Goal: Task Accomplishment & Management: Manage account settings

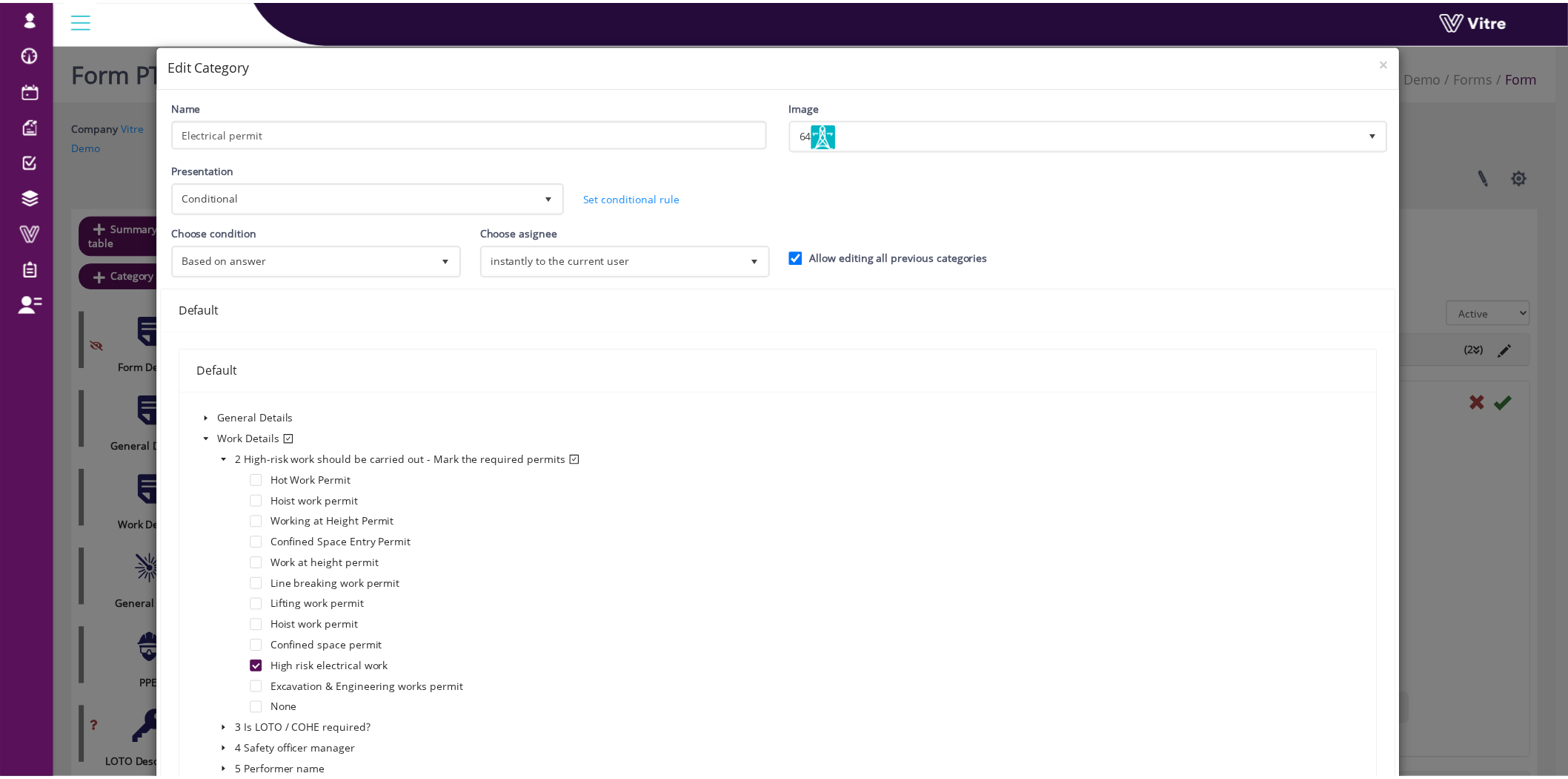
scroll to position [247, 0]
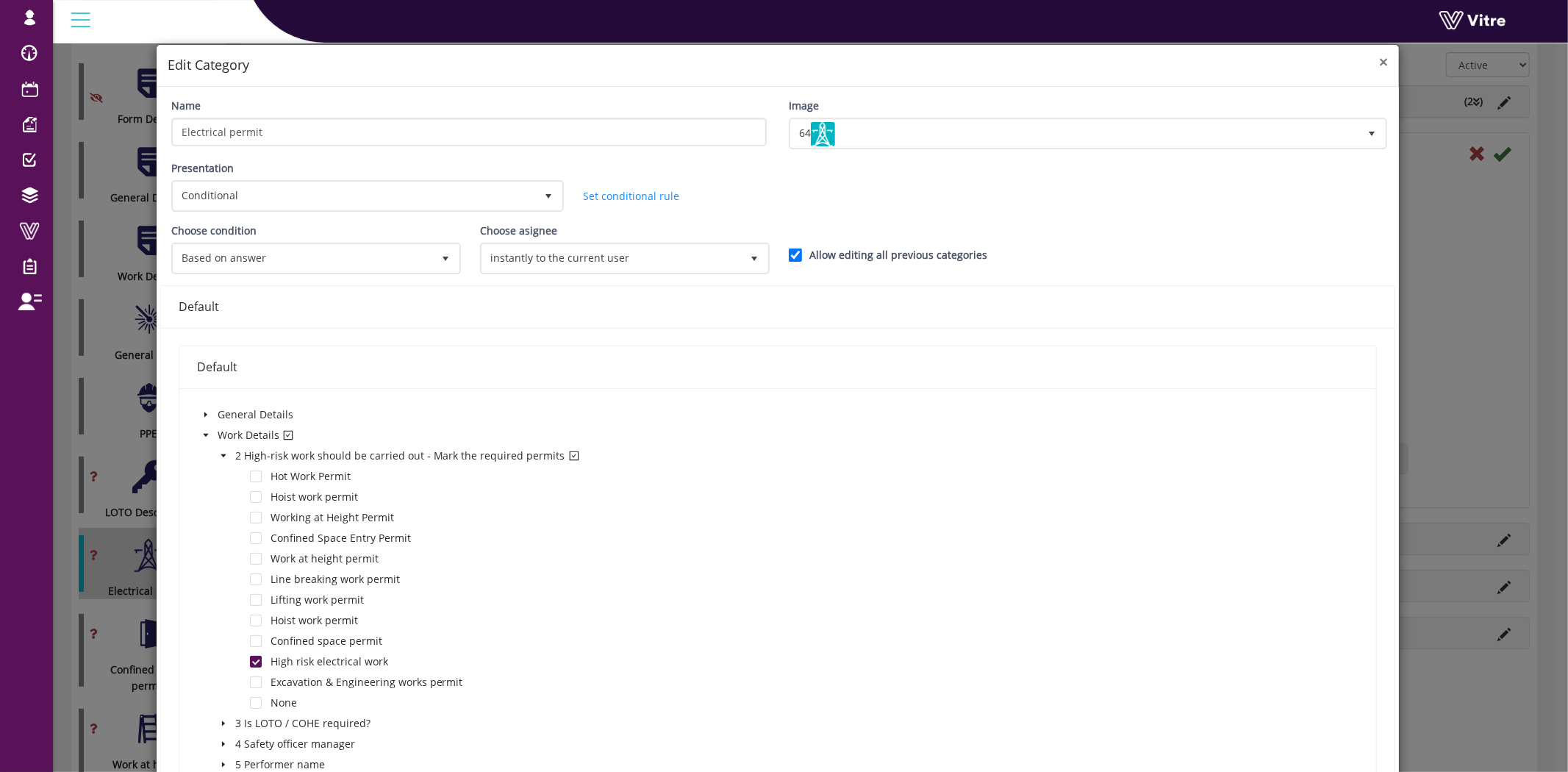
click at [1379, 60] on span "×" at bounding box center [1383, 61] width 9 height 20
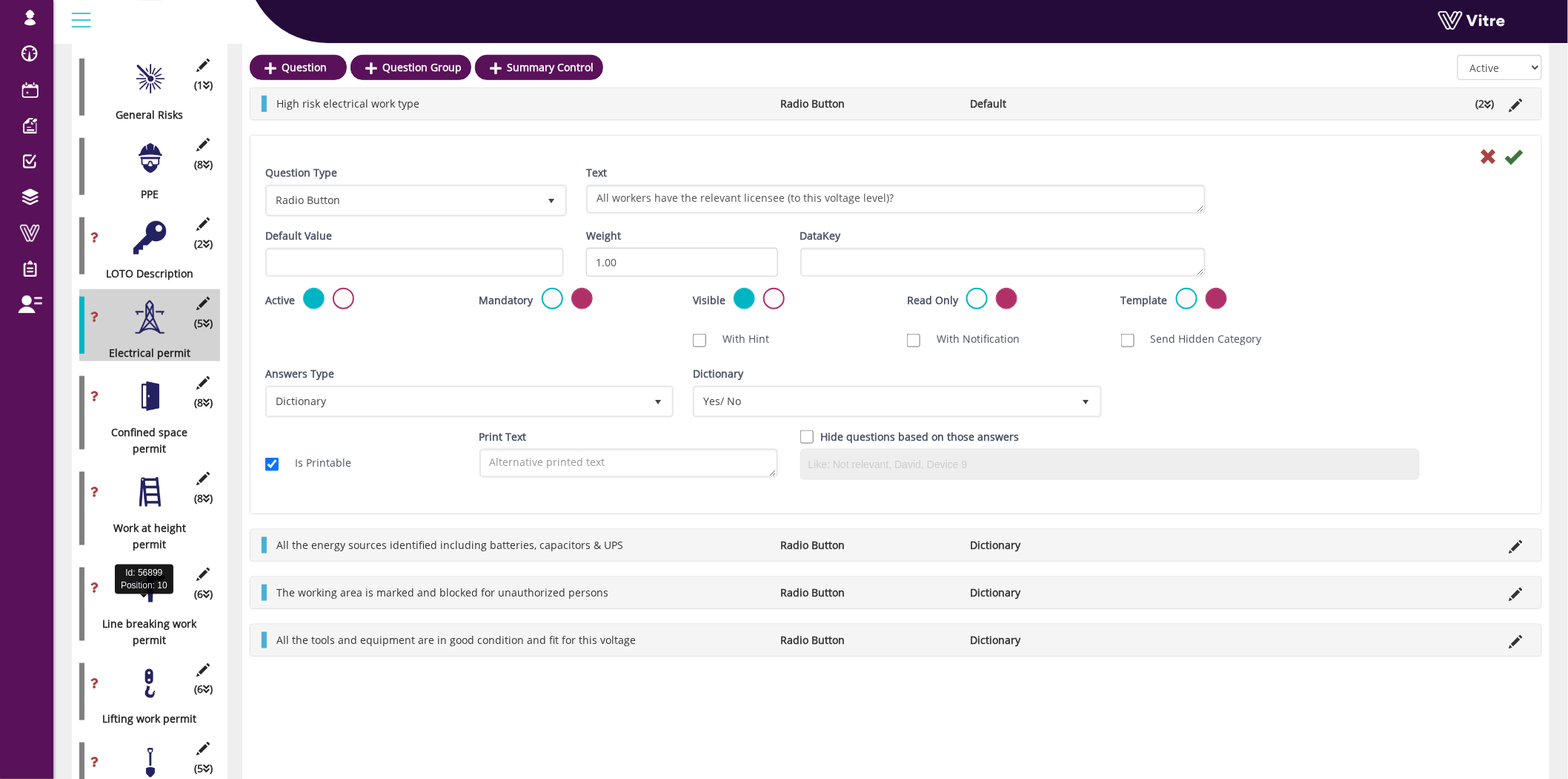
scroll to position [494, 0]
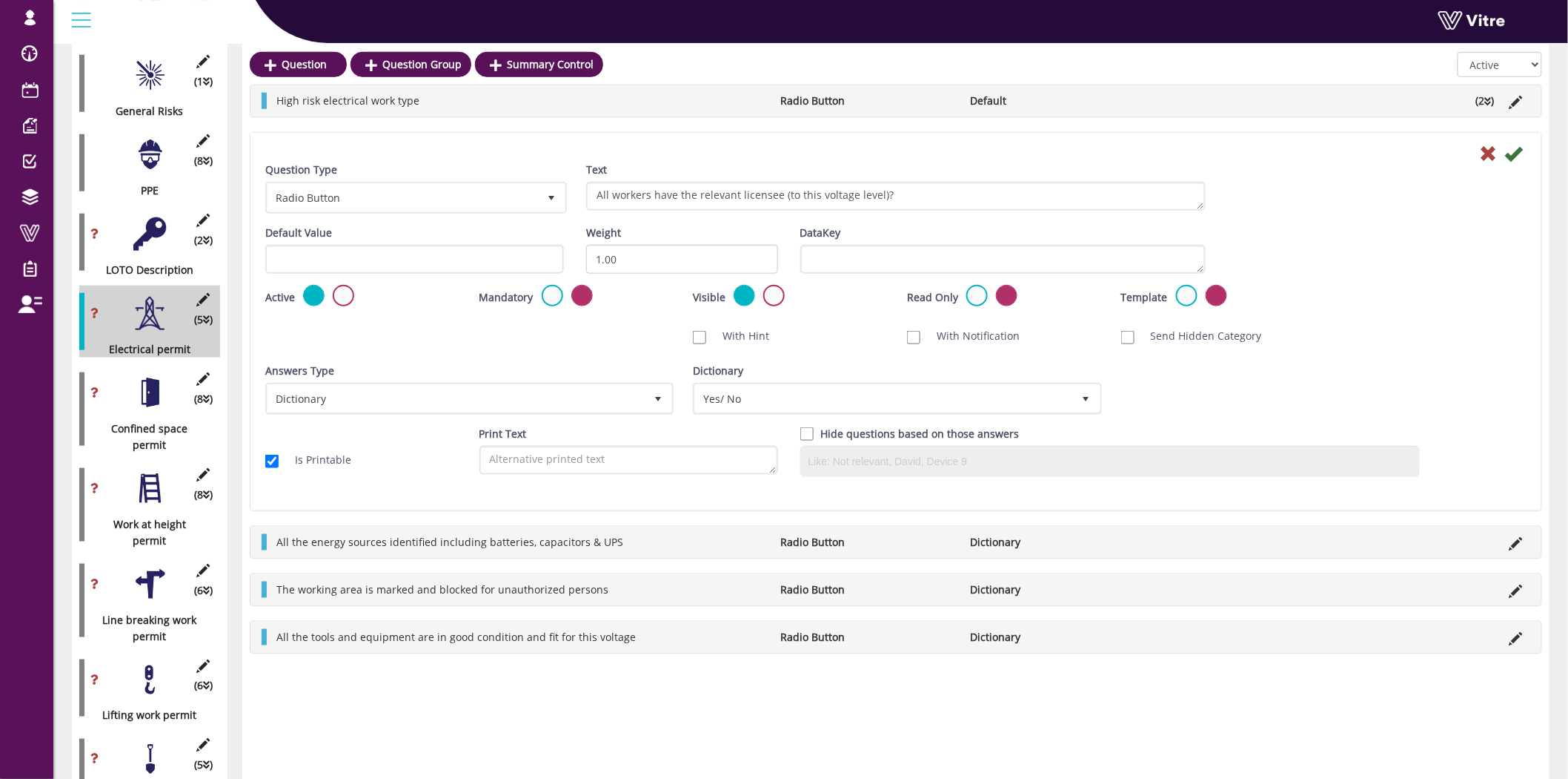
click at [156, 382] on div at bounding box center [150, 392] width 34 height 34
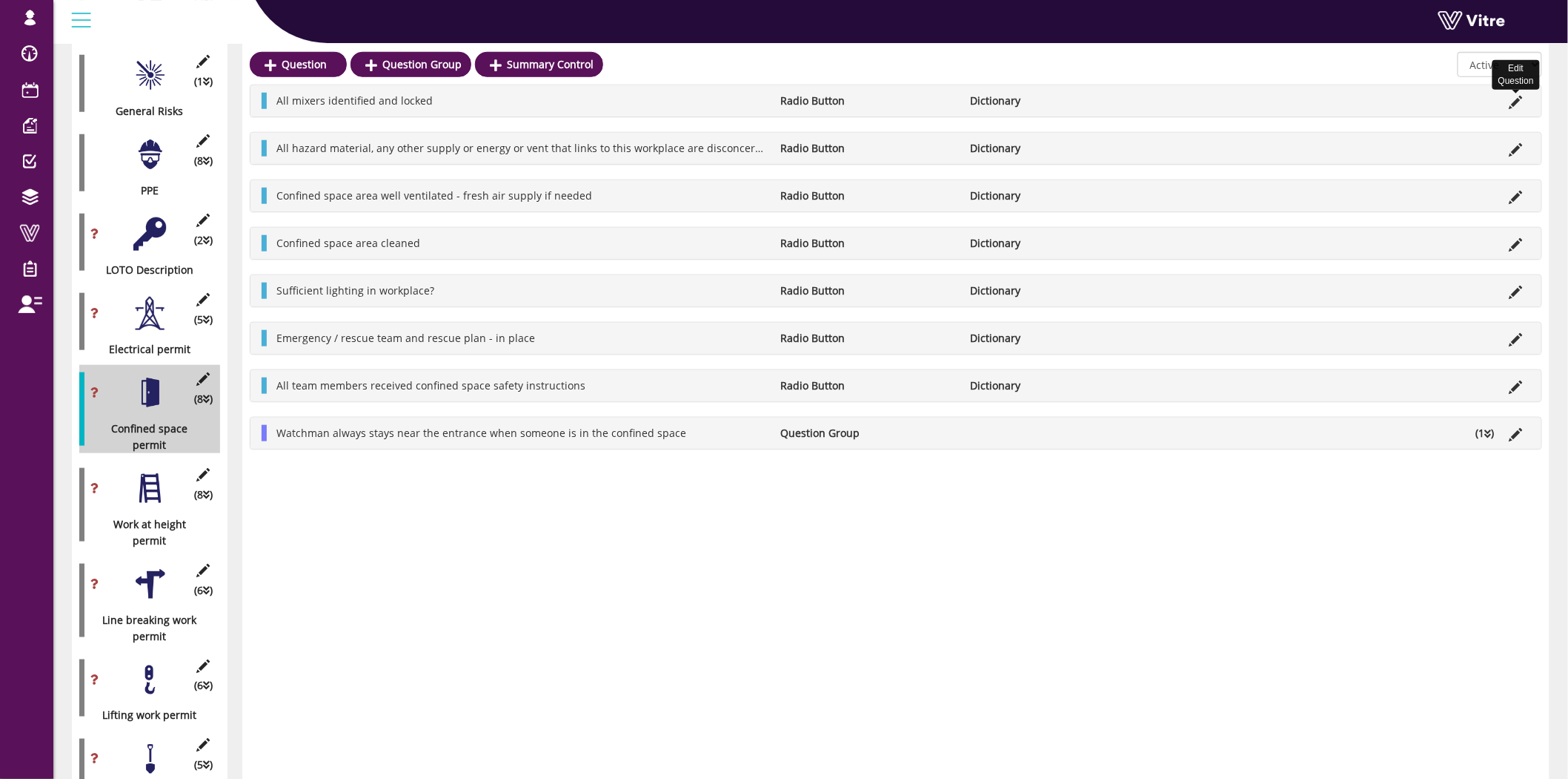
click at [1520, 98] on icon at bounding box center [1516, 102] width 13 height 13
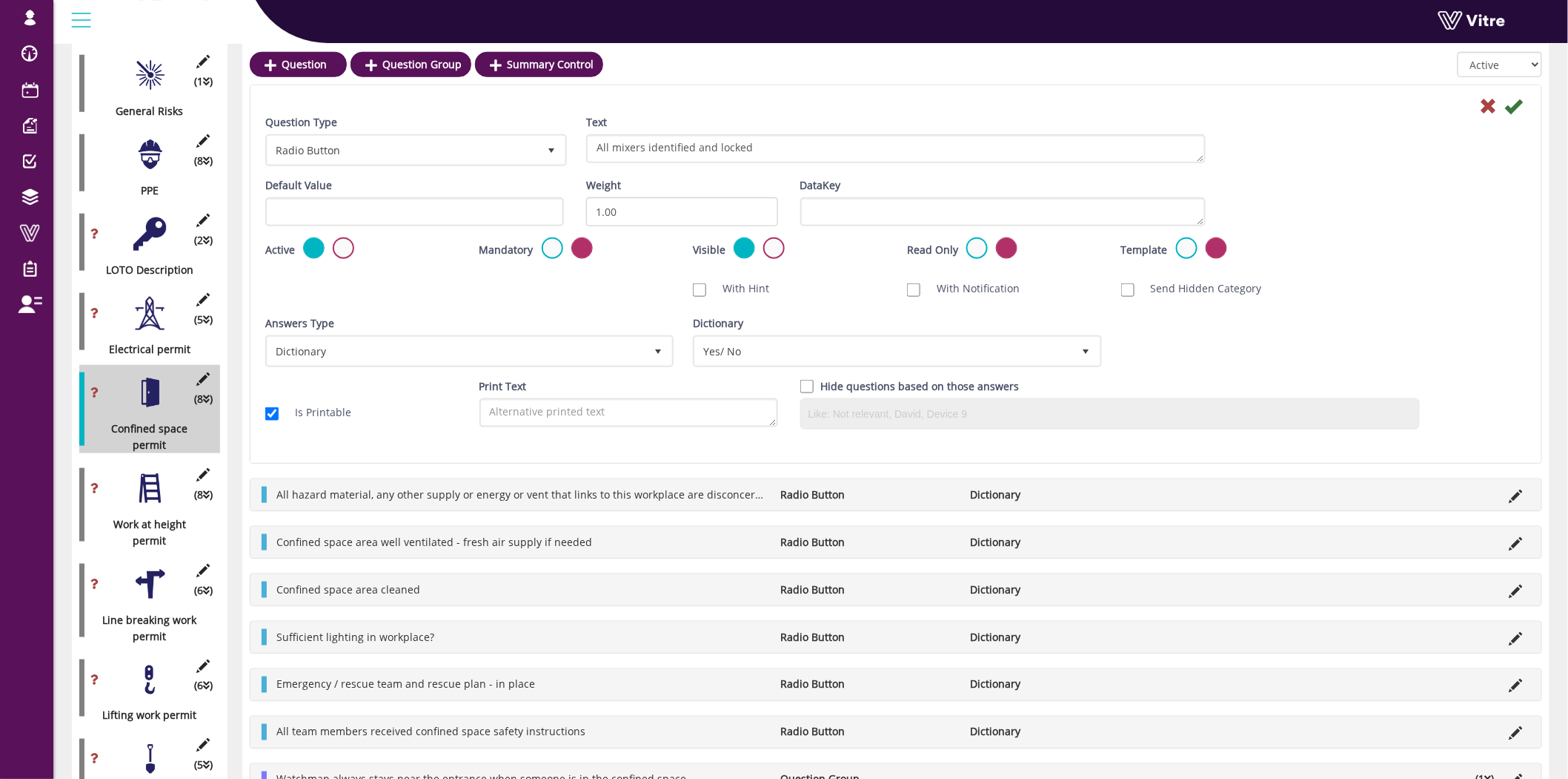
click at [152, 472] on div at bounding box center [150, 488] width 34 height 34
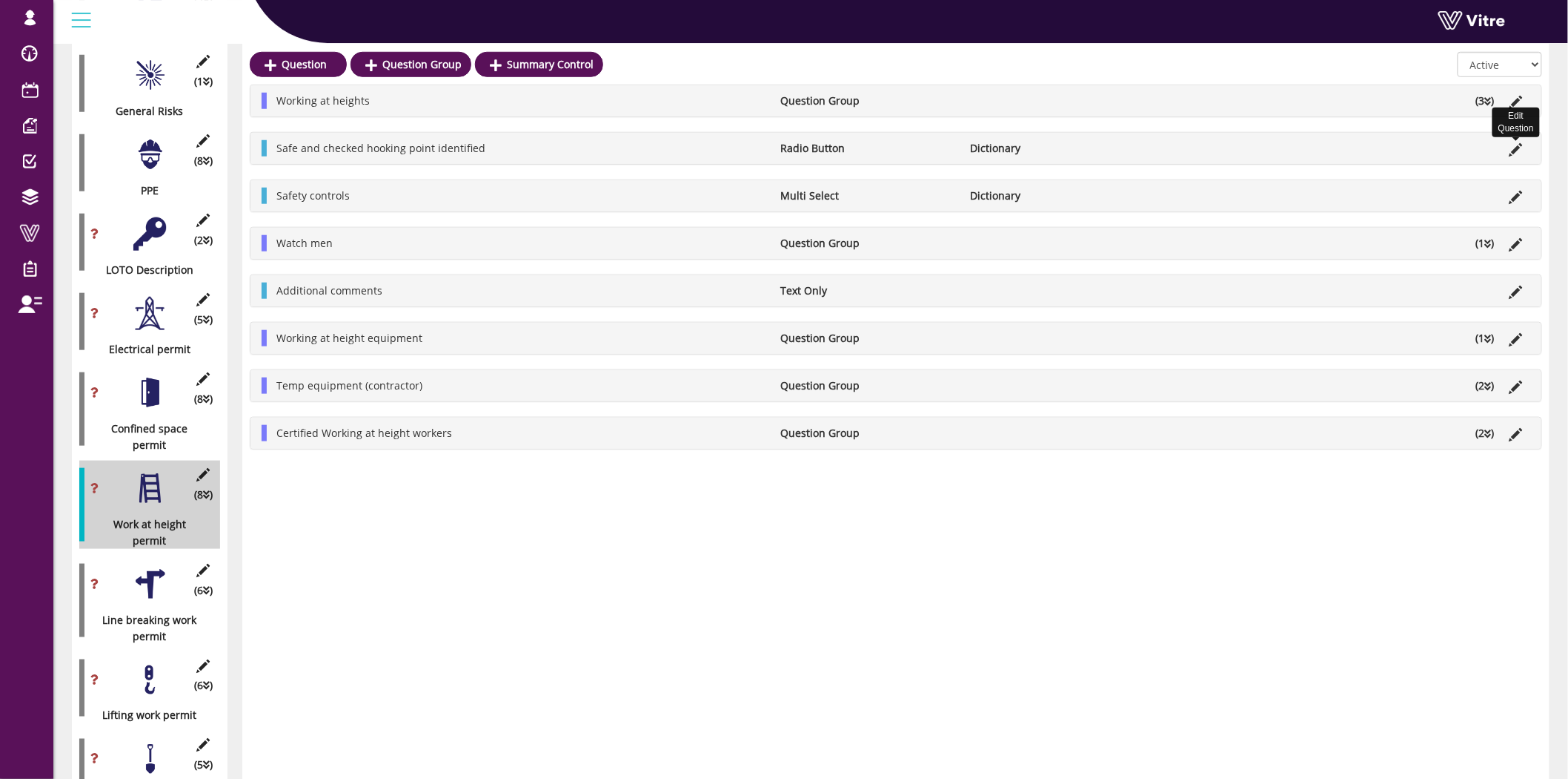
click at [1513, 147] on icon at bounding box center [1516, 150] width 13 height 13
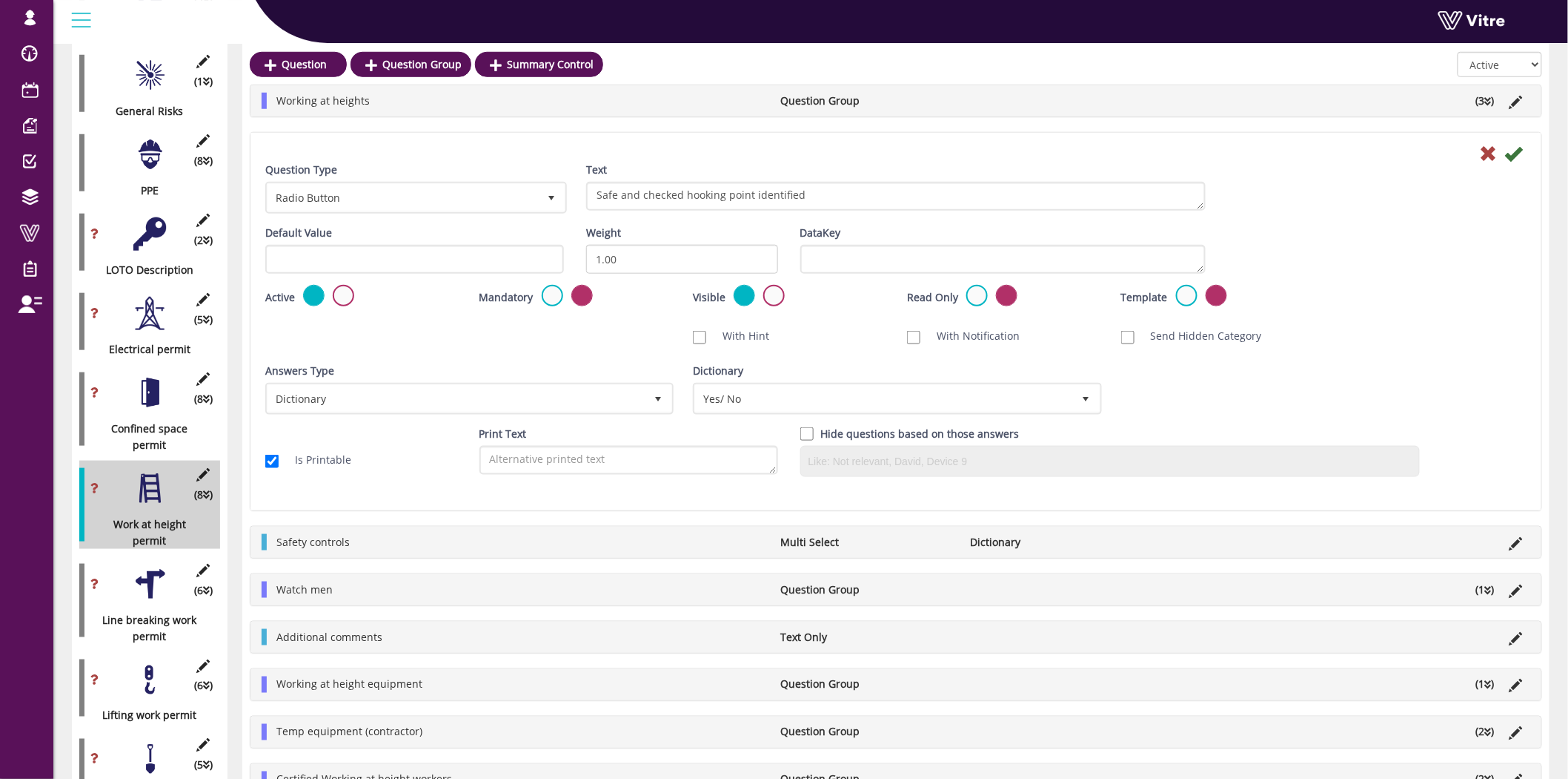
click at [1492, 93] on li "(3 )" at bounding box center [1485, 101] width 34 height 16
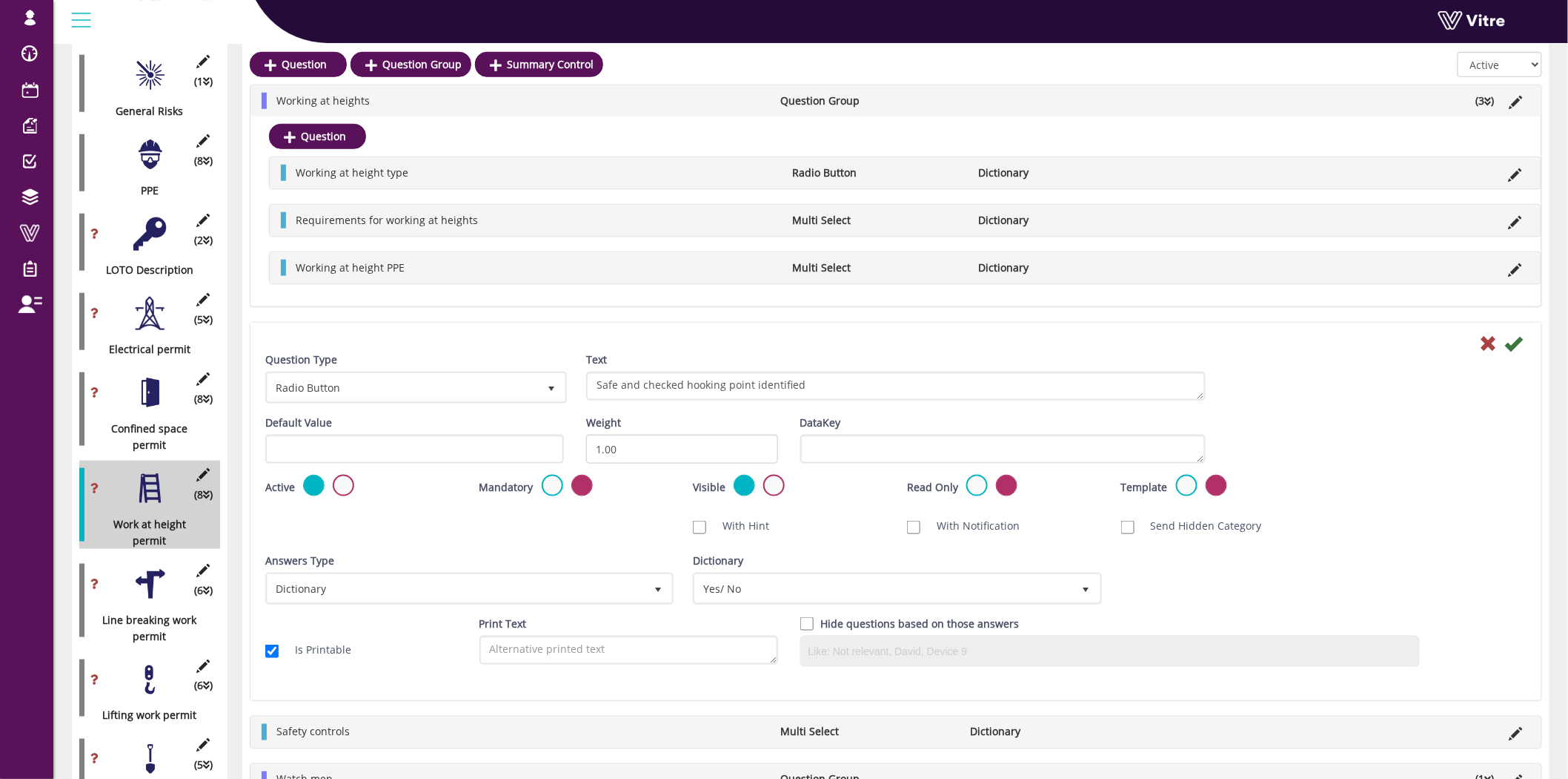
click at [1514, 173] on icon at bounding box center [1516, 175] width 13 height 13
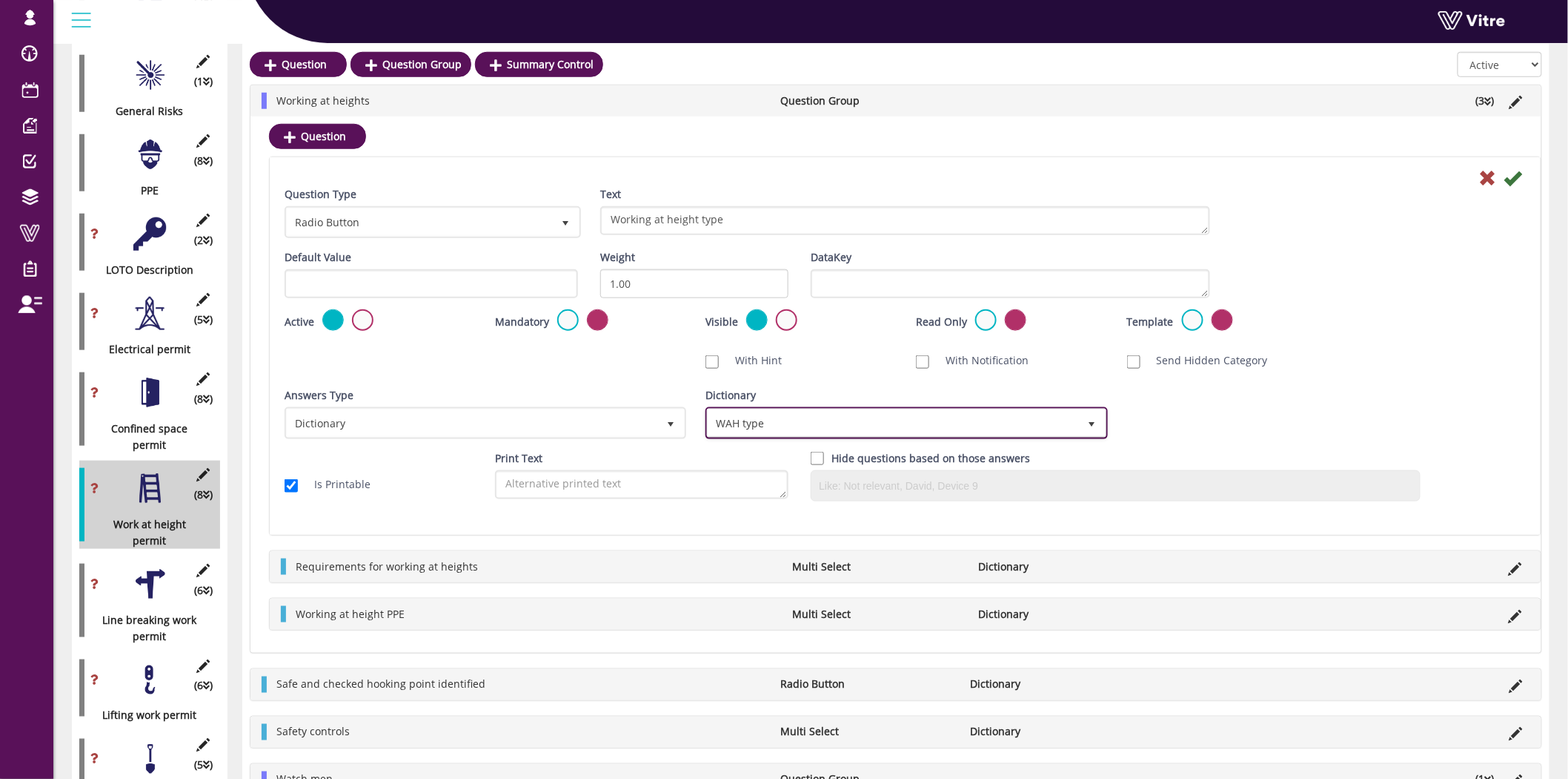
click at [900, 426] on span "WAH type" at bounding box center [893, 422] width 370 height 27
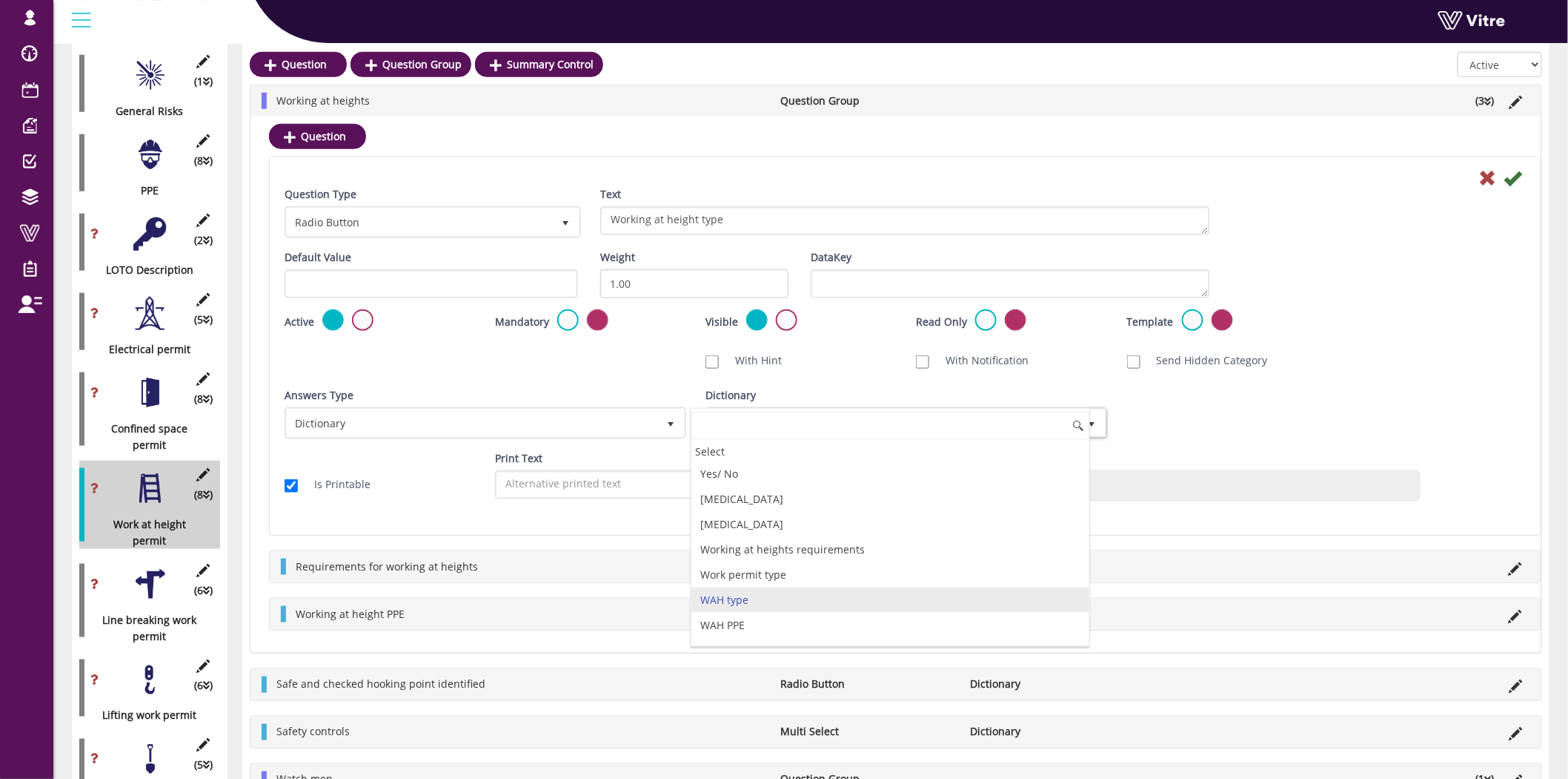
click at [1209, 427] on div "Answers Type Dictionary 1 Answers Type Dictionary 1 Module Select Form Context …" at bounding box center [906, 418] width 1264 height 63
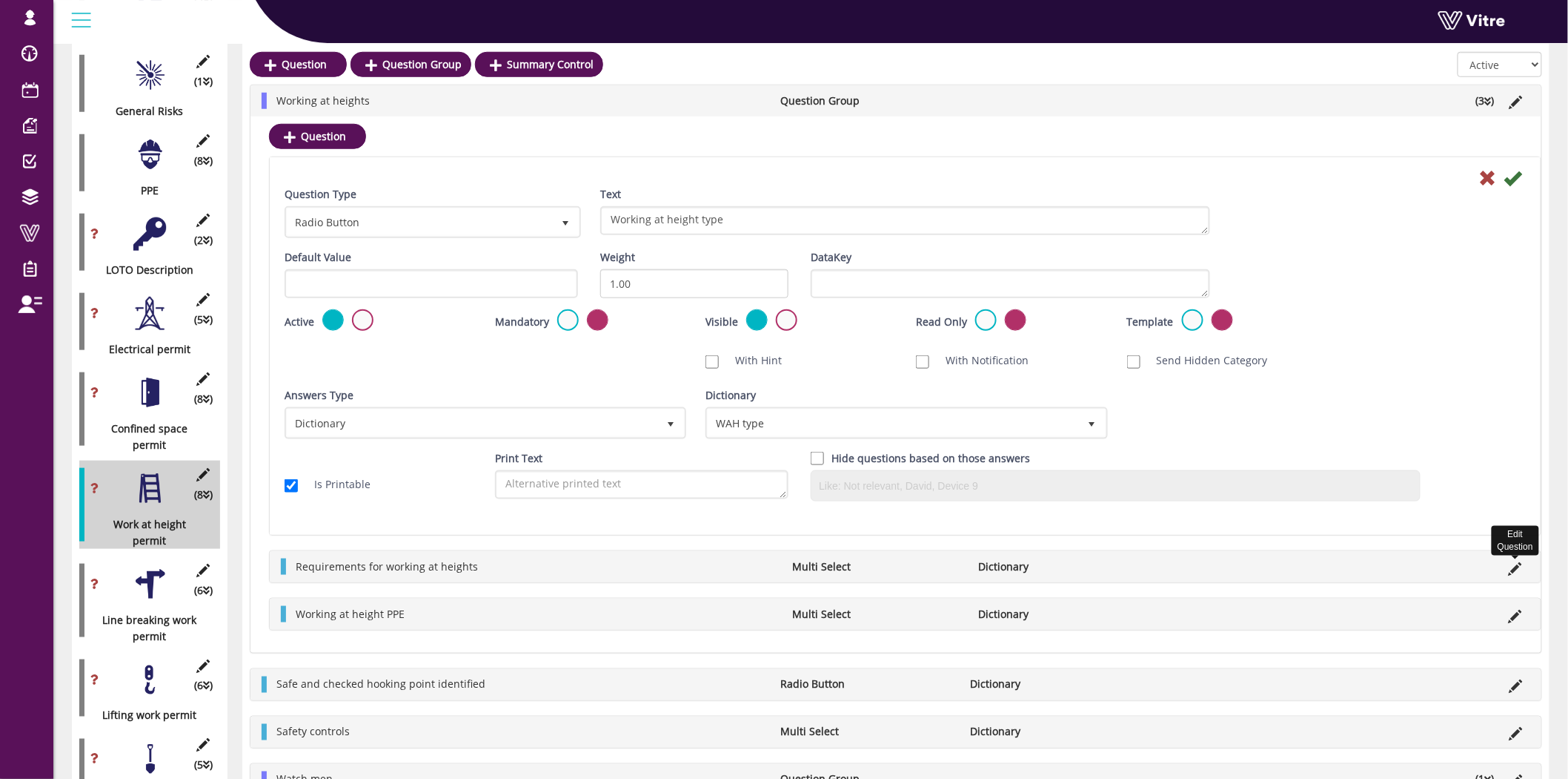
click at [1514, 568] on icon at bounding box center [1516, 568] width 13 height 13
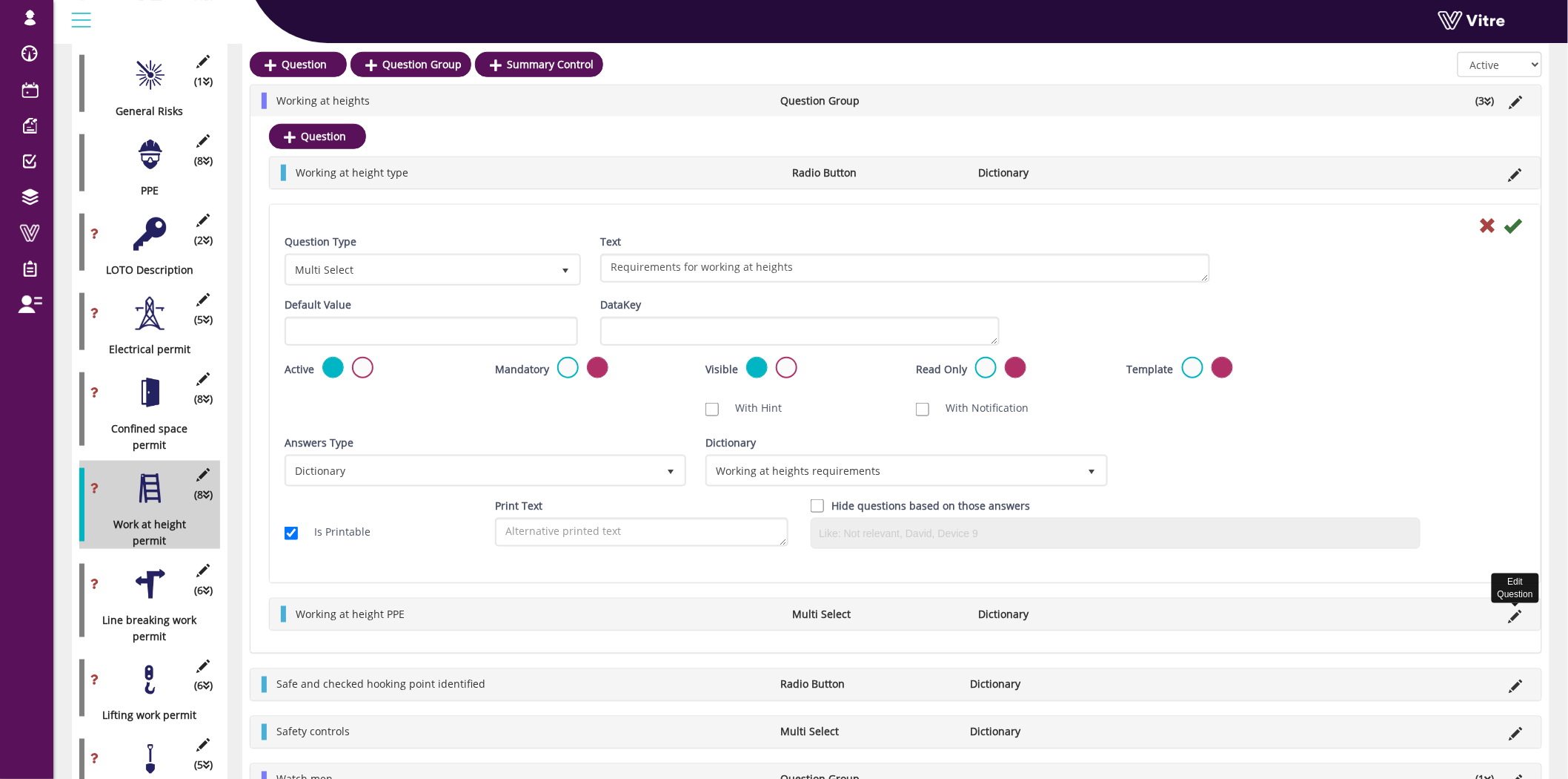
click at [1512, 609] on icon at bounding box center [1516, 616] width 13 height 13
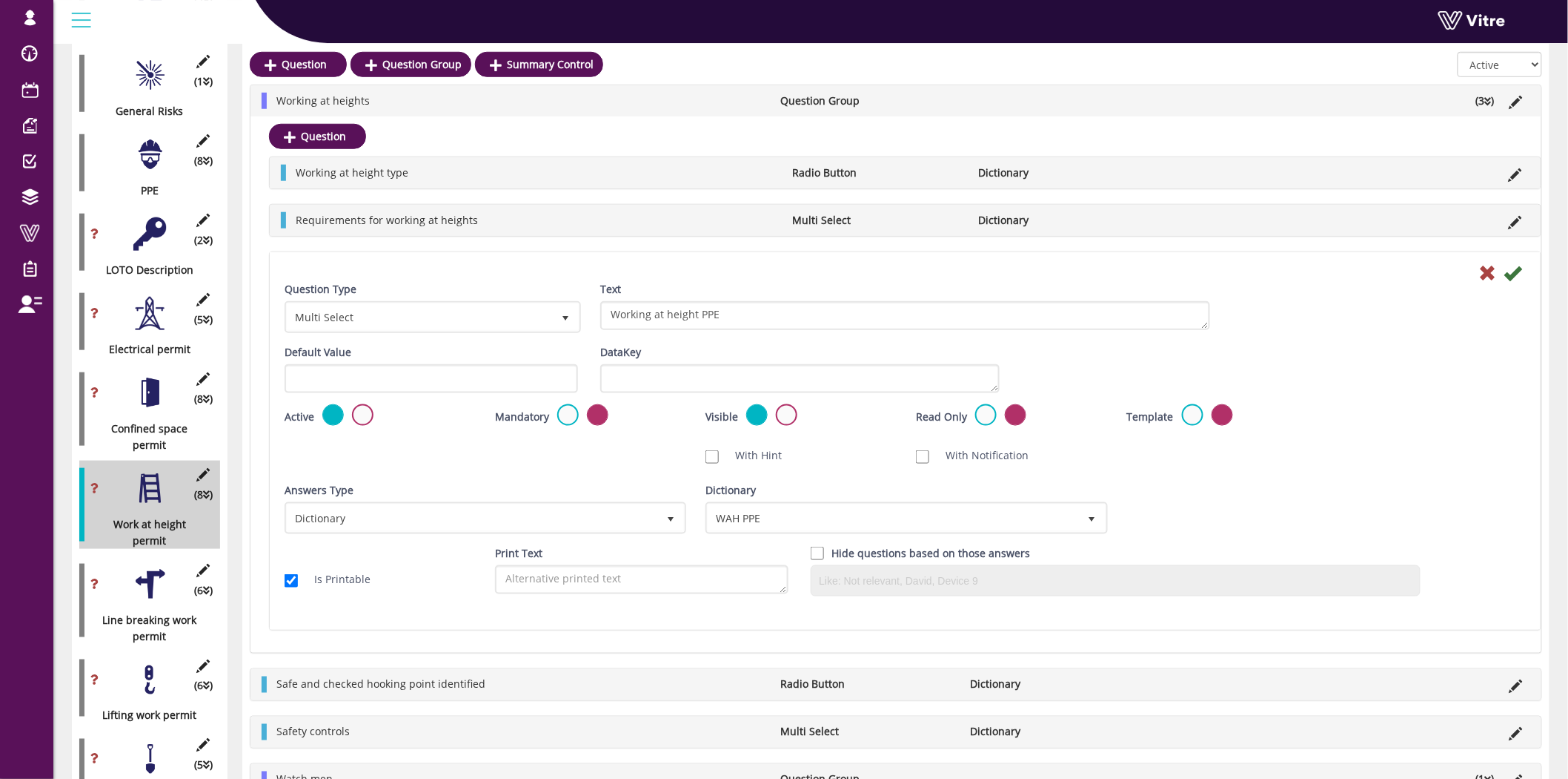
click at [143, 567] on div at bounding box center [150, 584] width 34 height 34
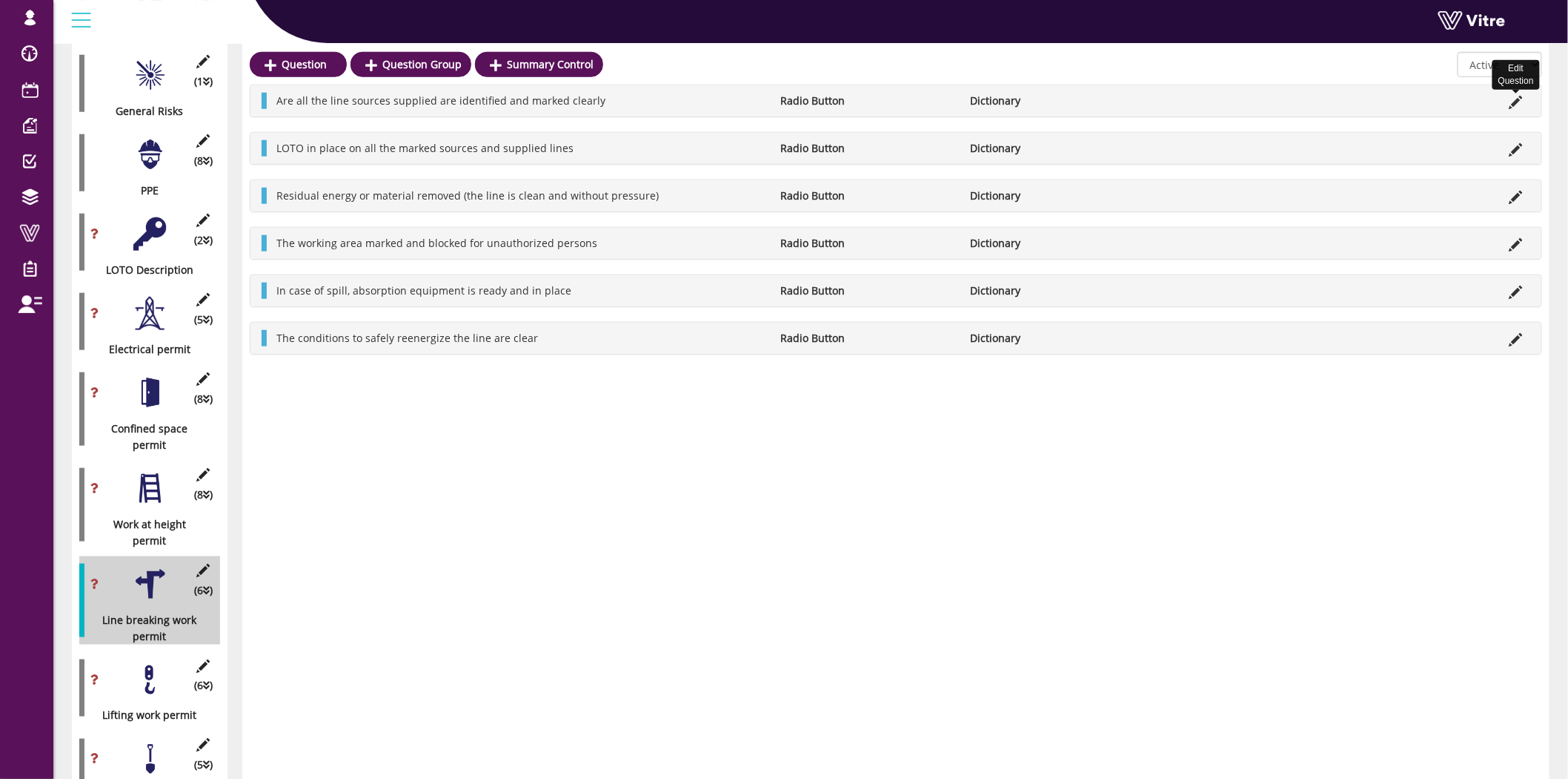
click at [1514, 100] on icon at bounding box center [1516, 102] width 13 height 13
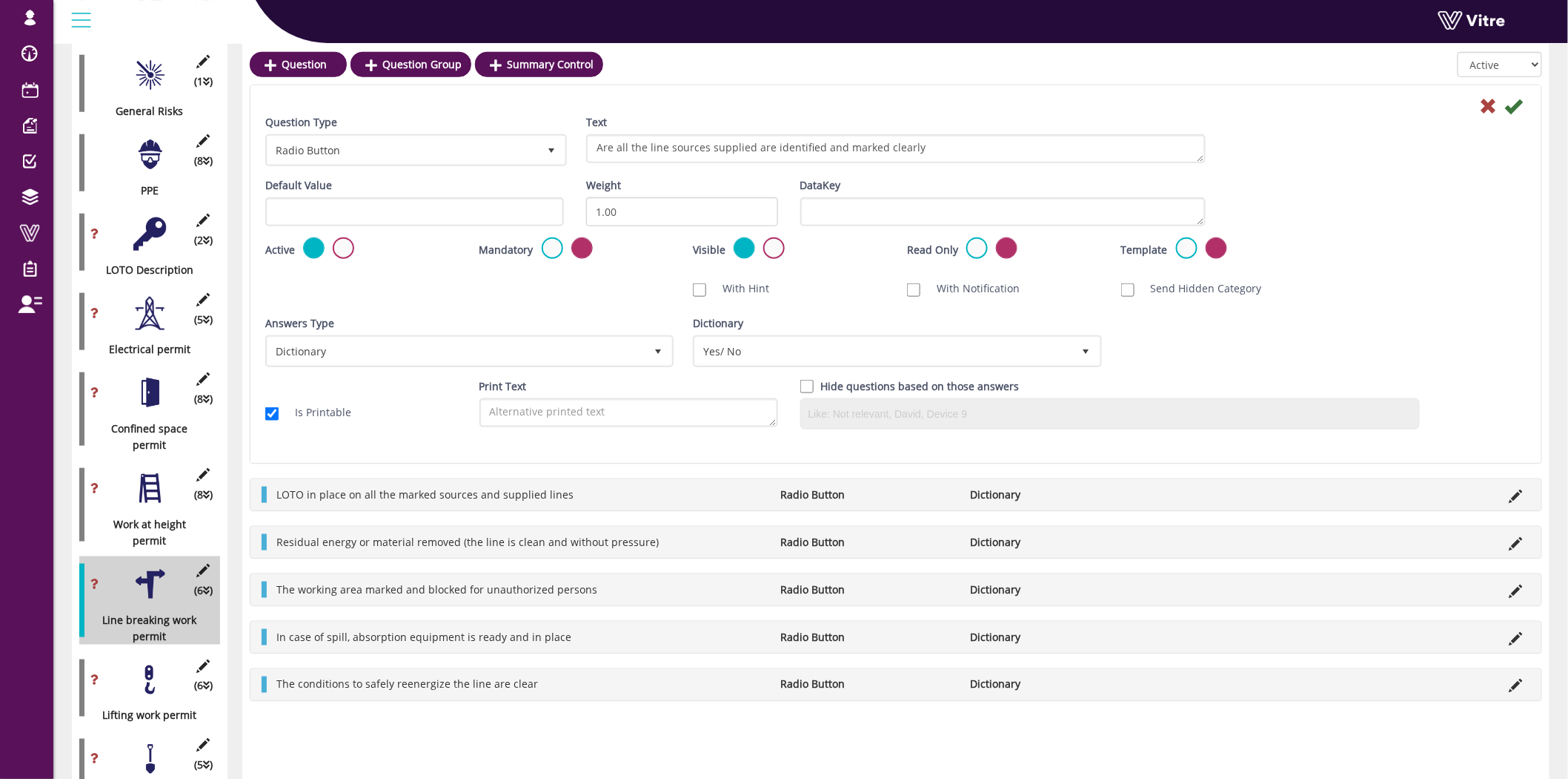
click at [150, 664] on div at bounding box center [150, 679] width 34 height 34
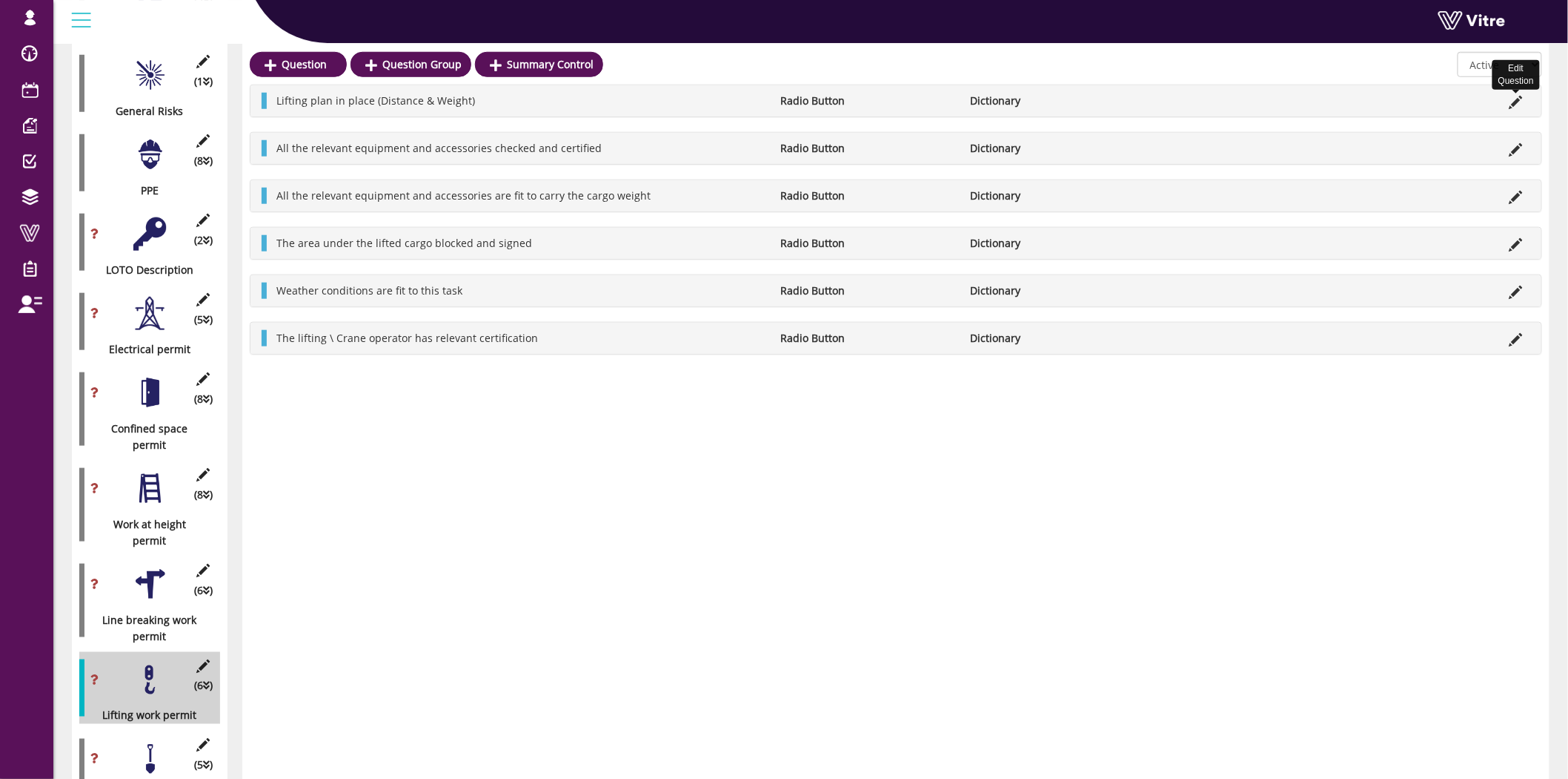
click at [1520, 96] on icon at bounding box center [1516, 102] width 13 height 13
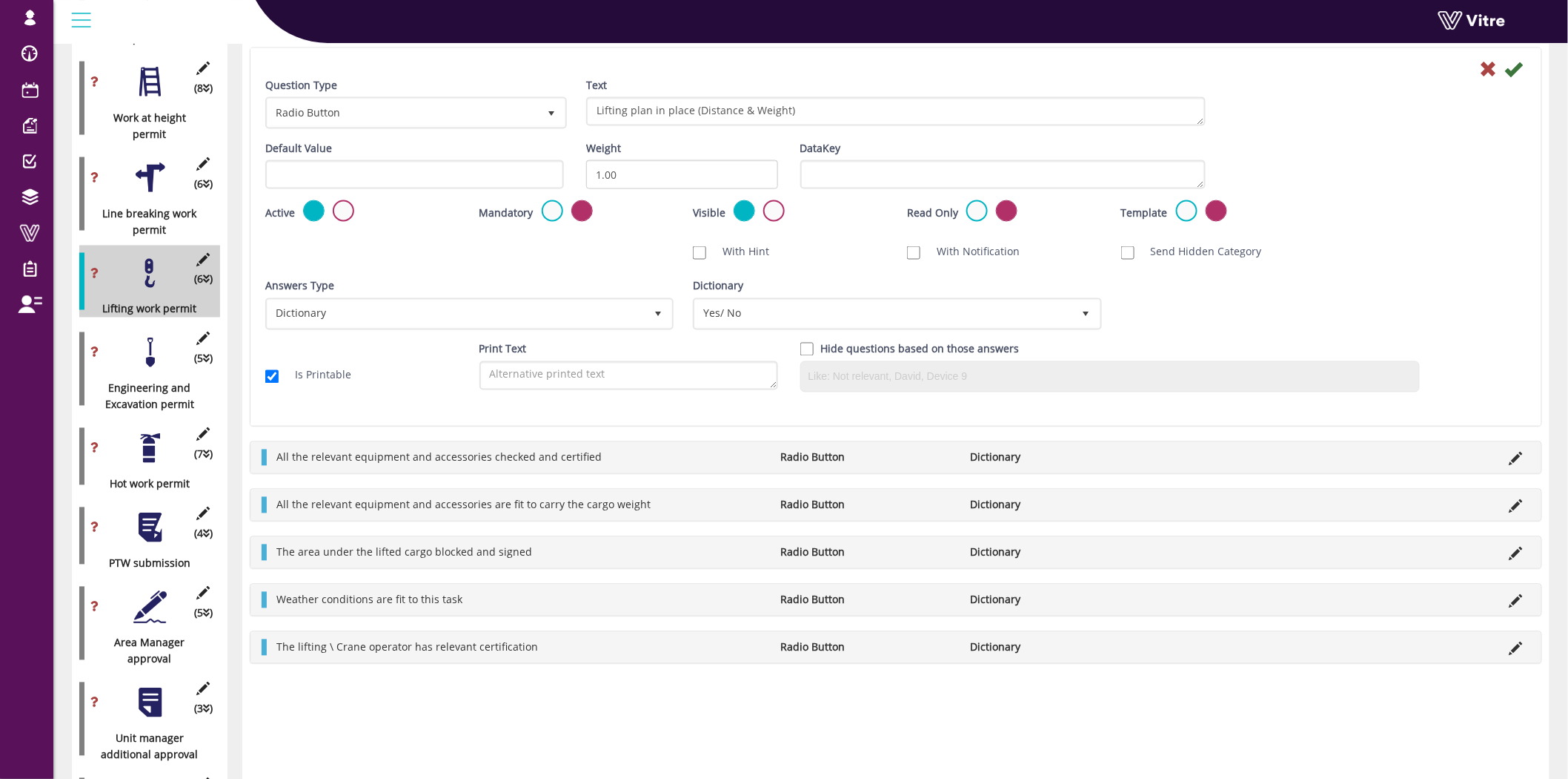
scroll to position [906, 0]
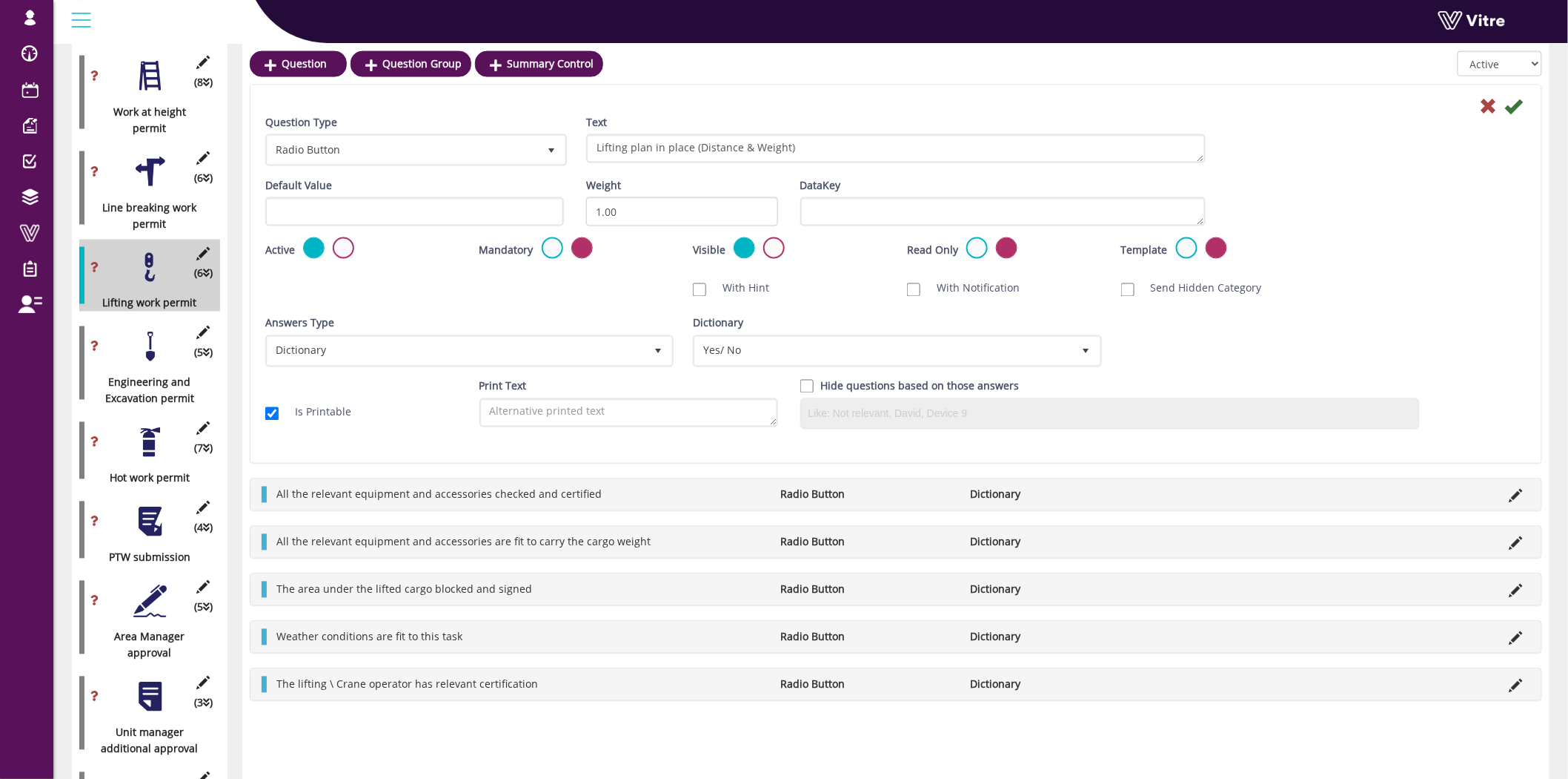
click at [151, 505] on div at bounding box center [150, 522] width 34 height 34
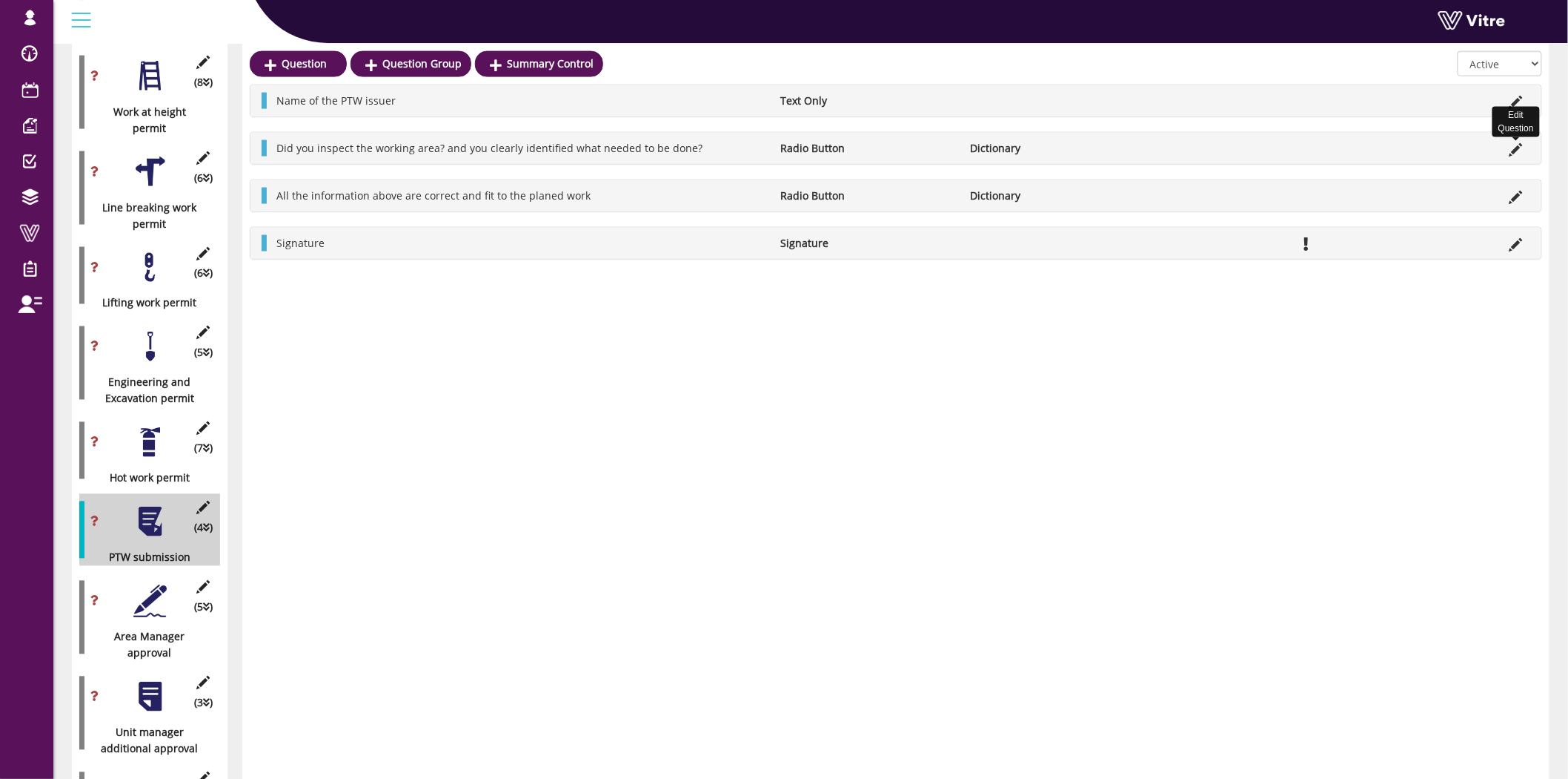
click at [1518, 144] on icon at bounding box center [1516, 150] width 13 height 13
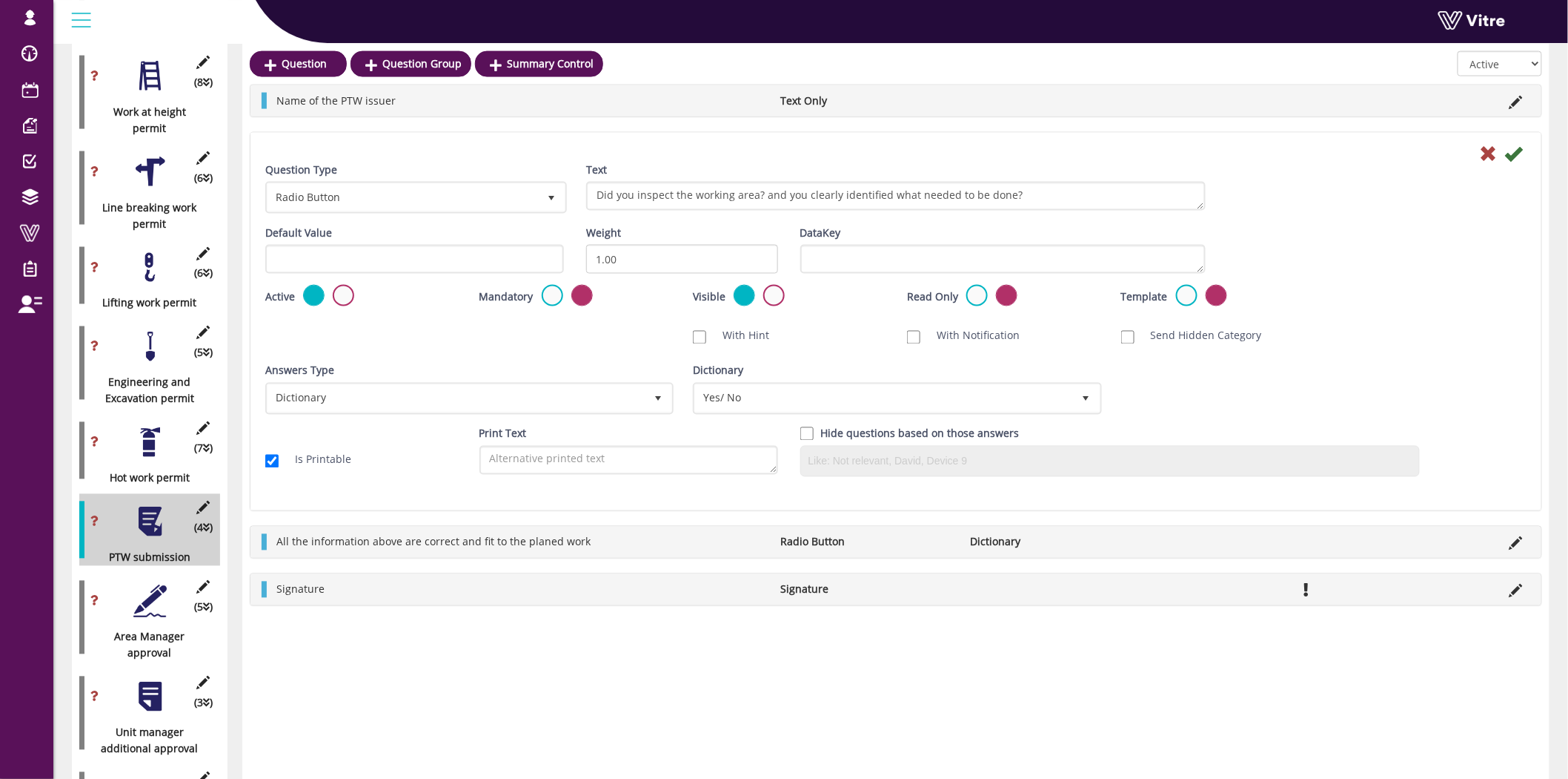
click at [157, 585] on div at bounding box center [150, 601] width 34 height 34
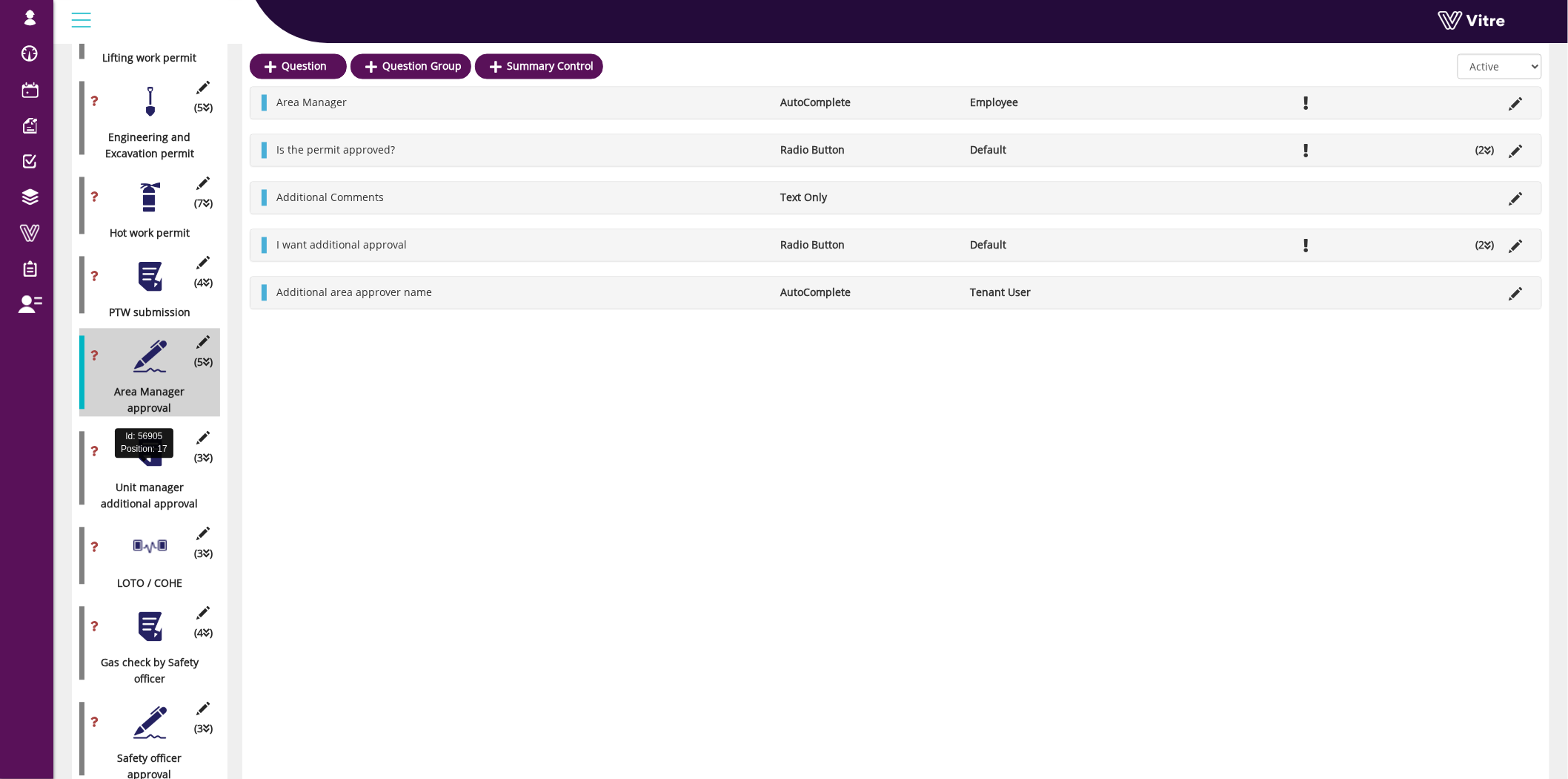
scroll to position [1153, 0]
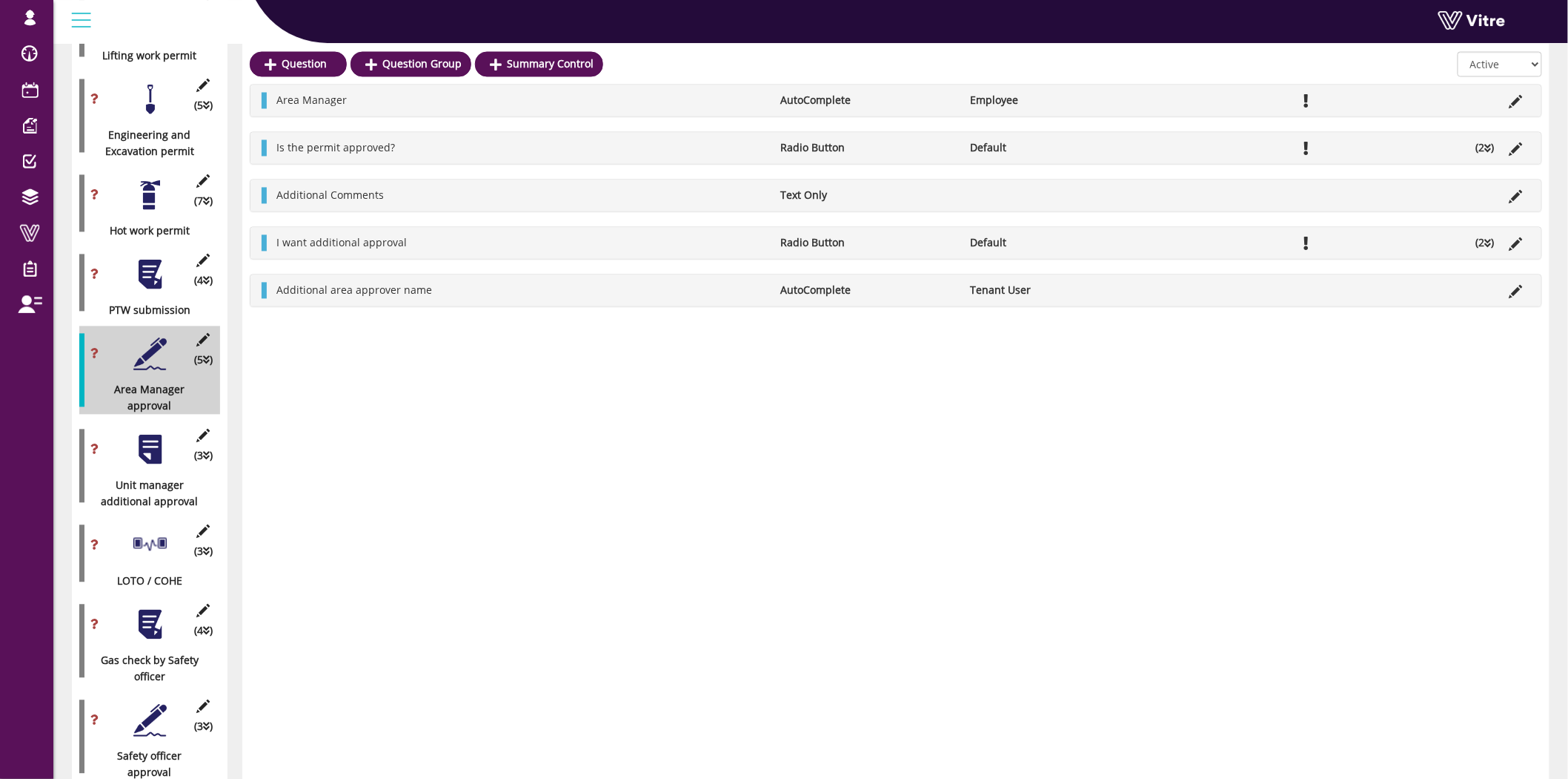
click at [163, 529] on div at bounding box center [150, 545] width 34 height 34
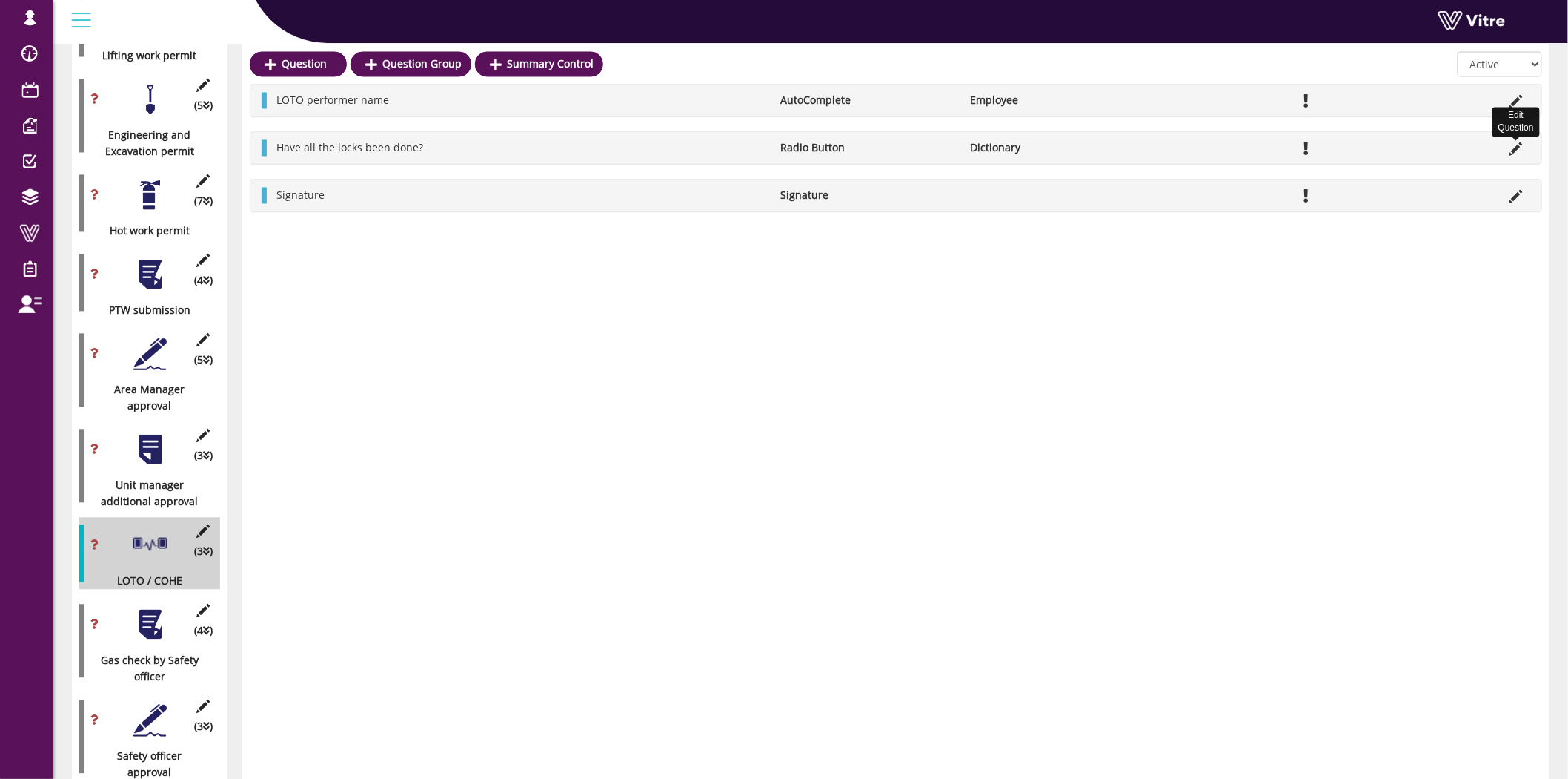
click at [1513, 148] on icon at bounding box center [1516, 150] width 13 height 13
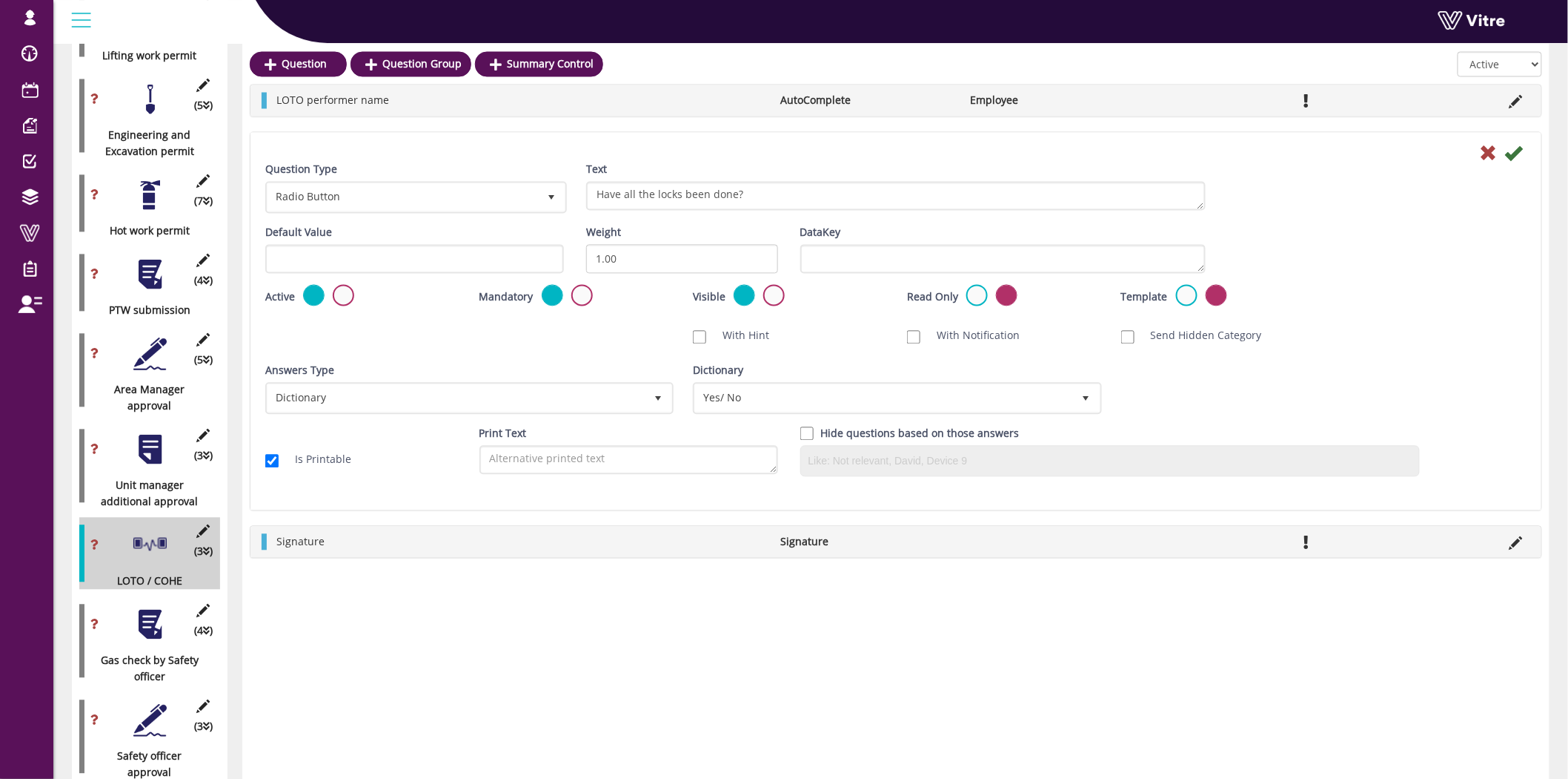
click at [153, 617] on div at bounding box center [150, 625] width 34 height 34
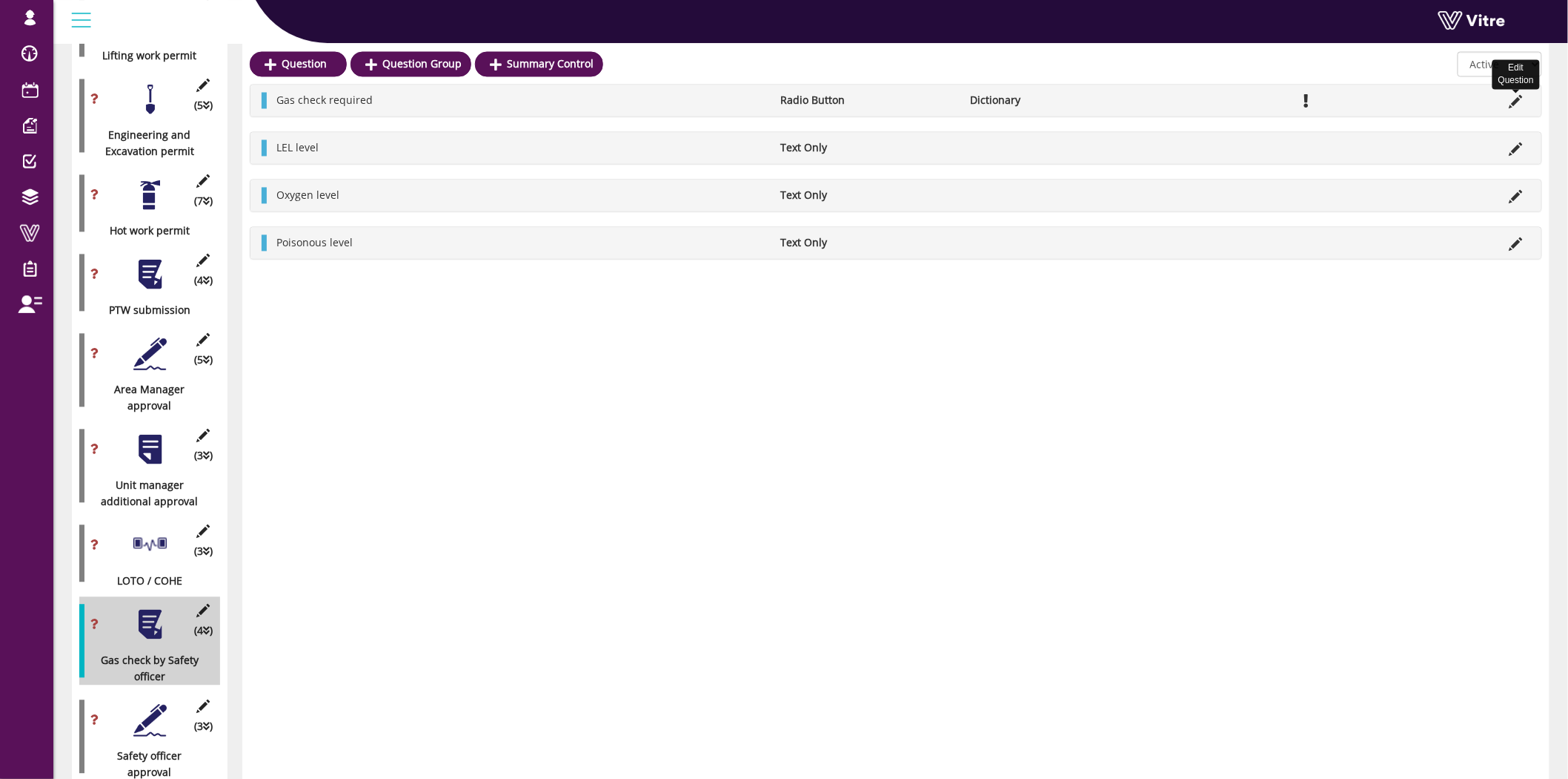
click at [1523, 102] on icon at bounding box center [1516, 102] width 13 height 13
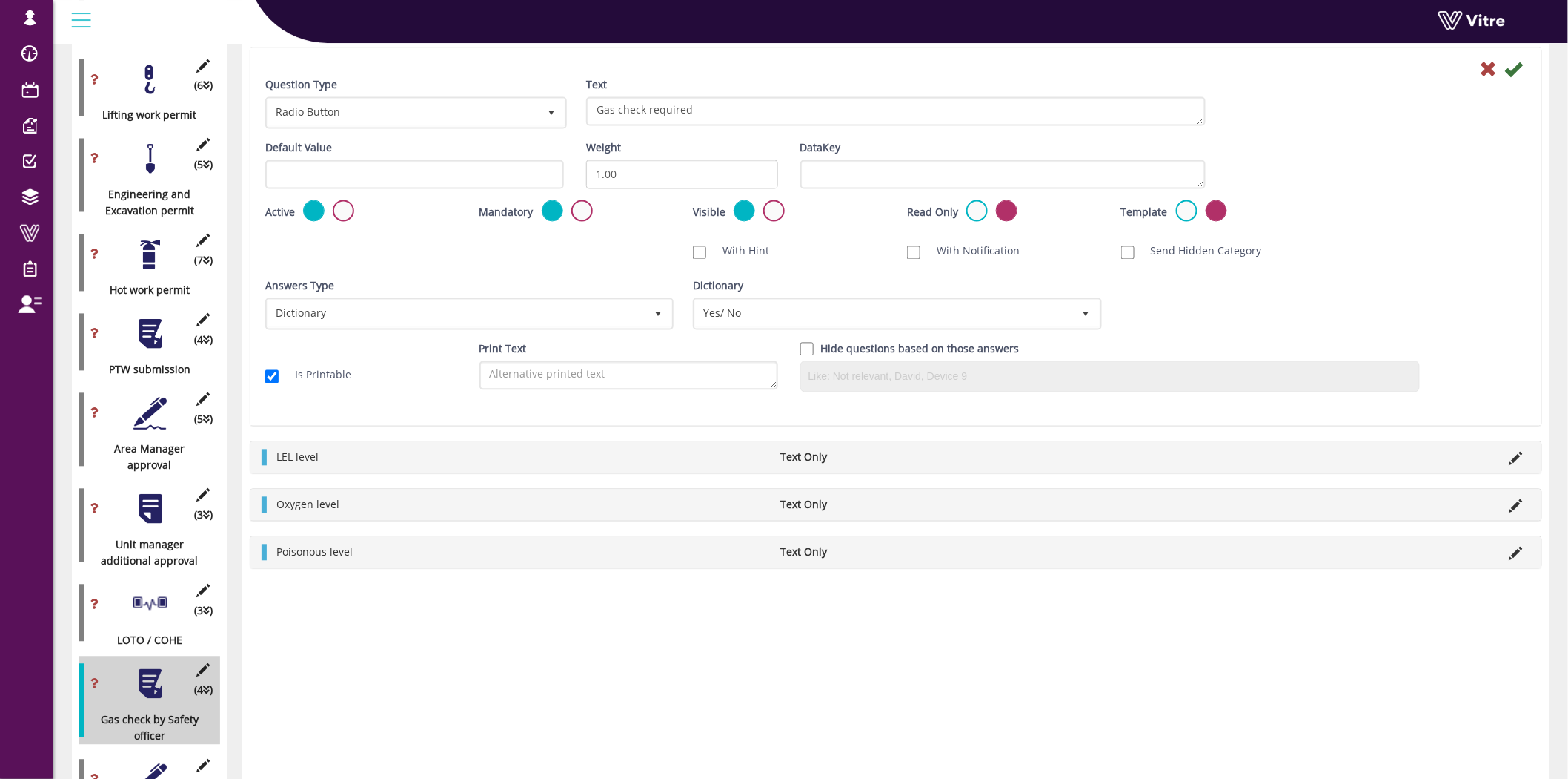
scroll to position [1057, 0]
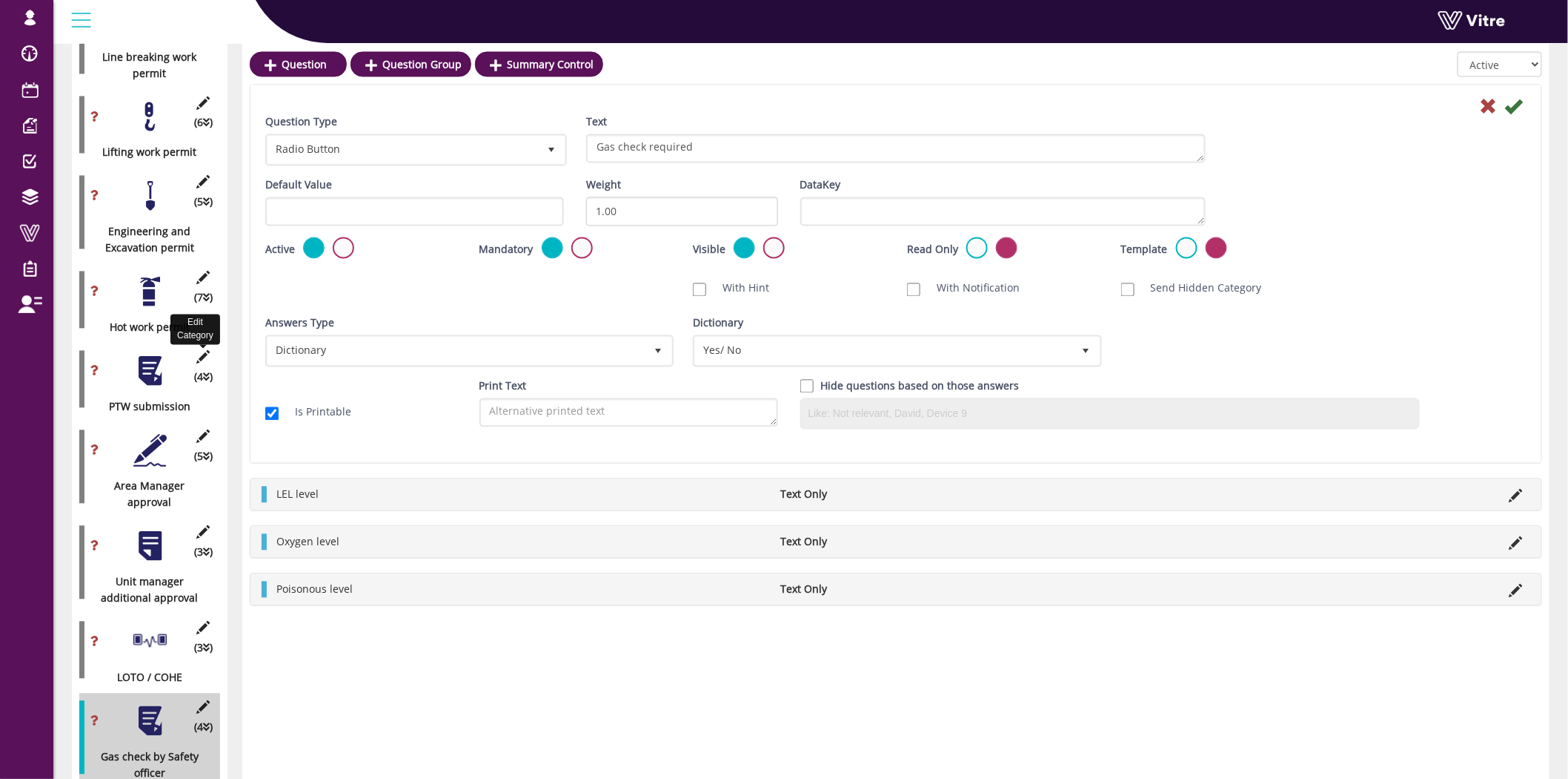
click at [201, 351] on icon at bounding box center [203, 358] width 19 height 13
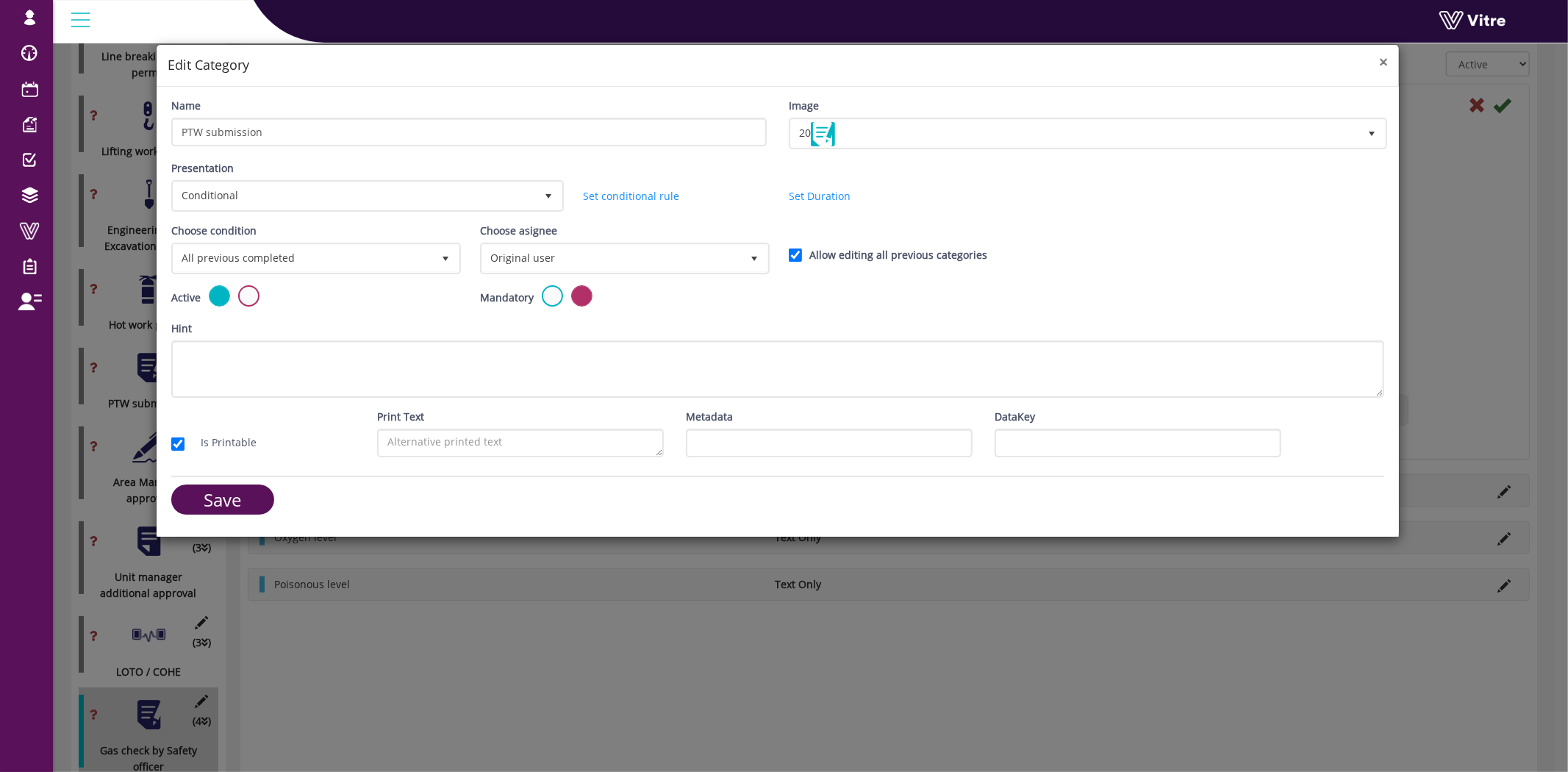
click at [1379, 61] on span "×" at bounding box center [1383, 61] width 9 height 20
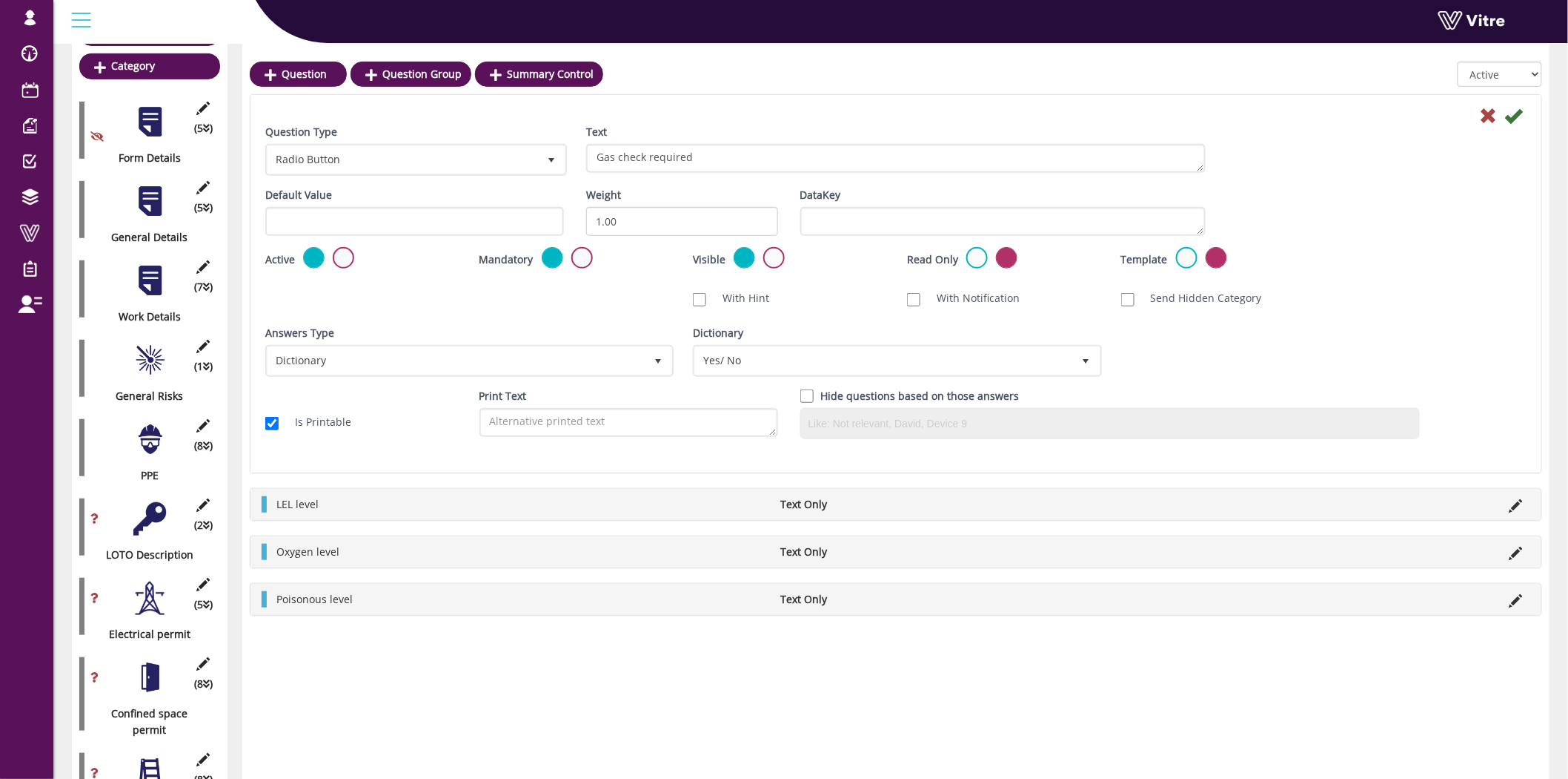
scroll to position [233, 0]
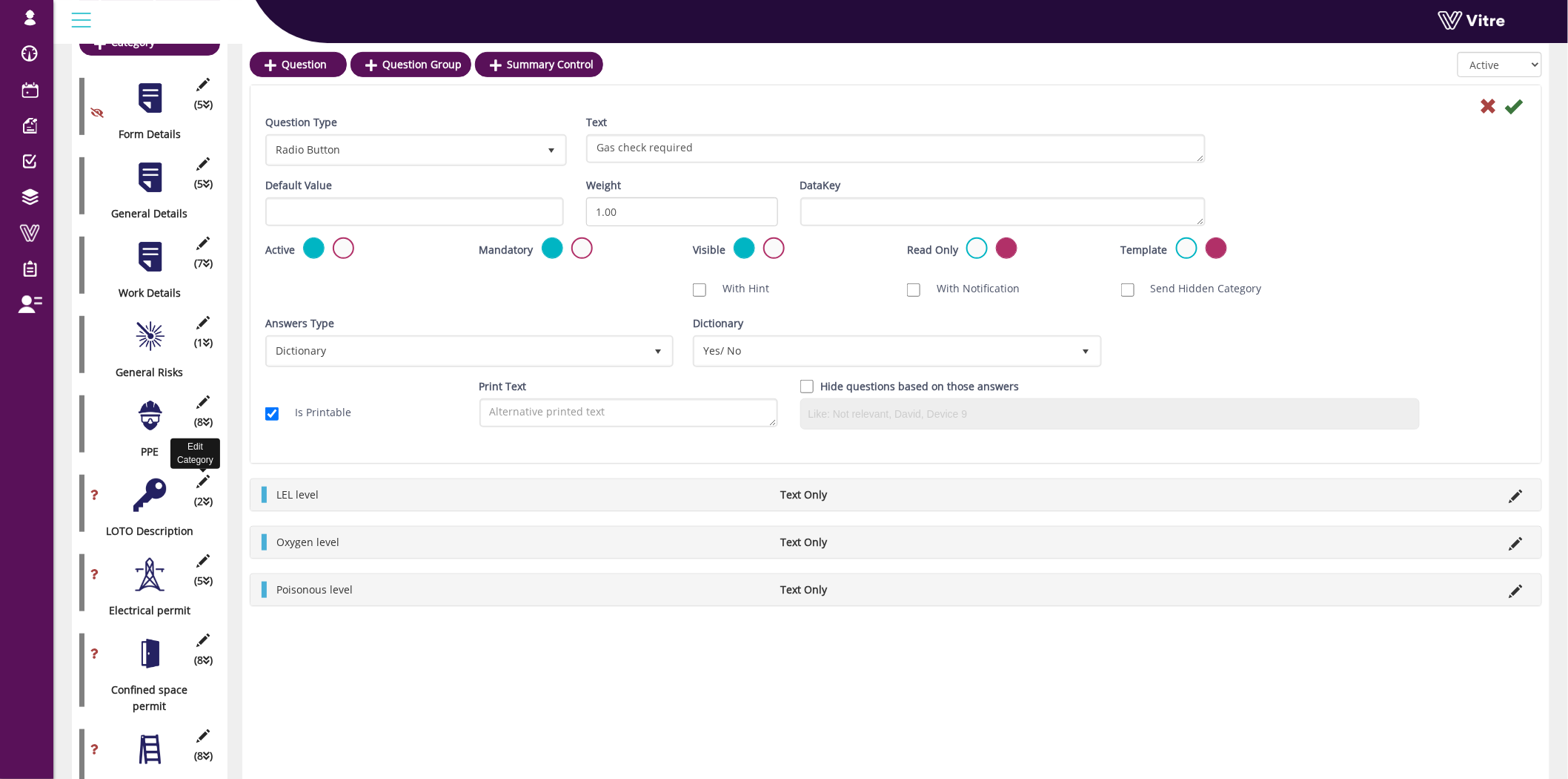
click at [206, 475] on icon at bounding box center [203, 481] width 19 height 13
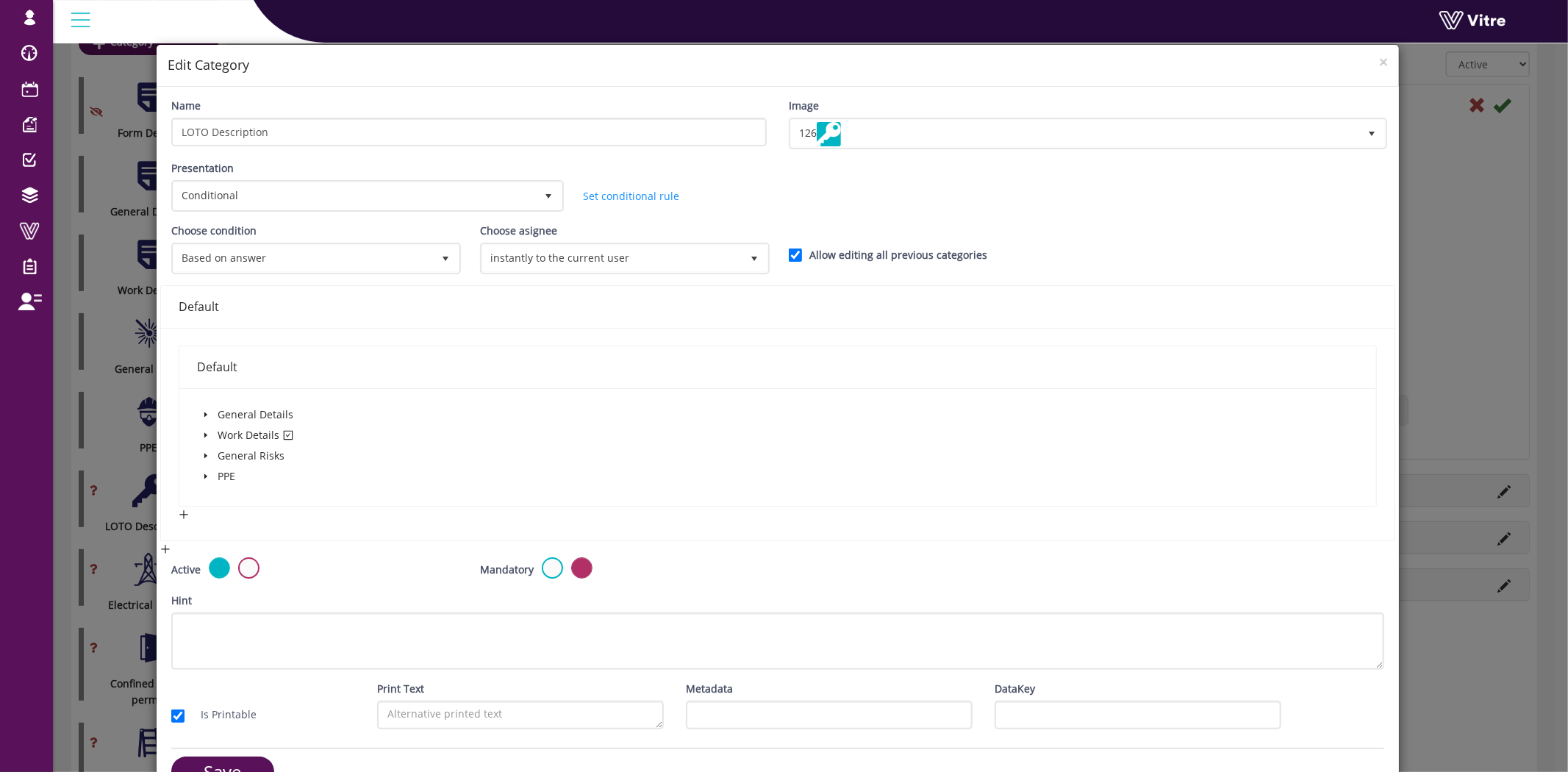
click at [132, 388] on div "× Edit Category Name LOTO Description Image 126 126 Presentation Conditional 5 …" at bounding box center [784, 386] width 1568 height 772
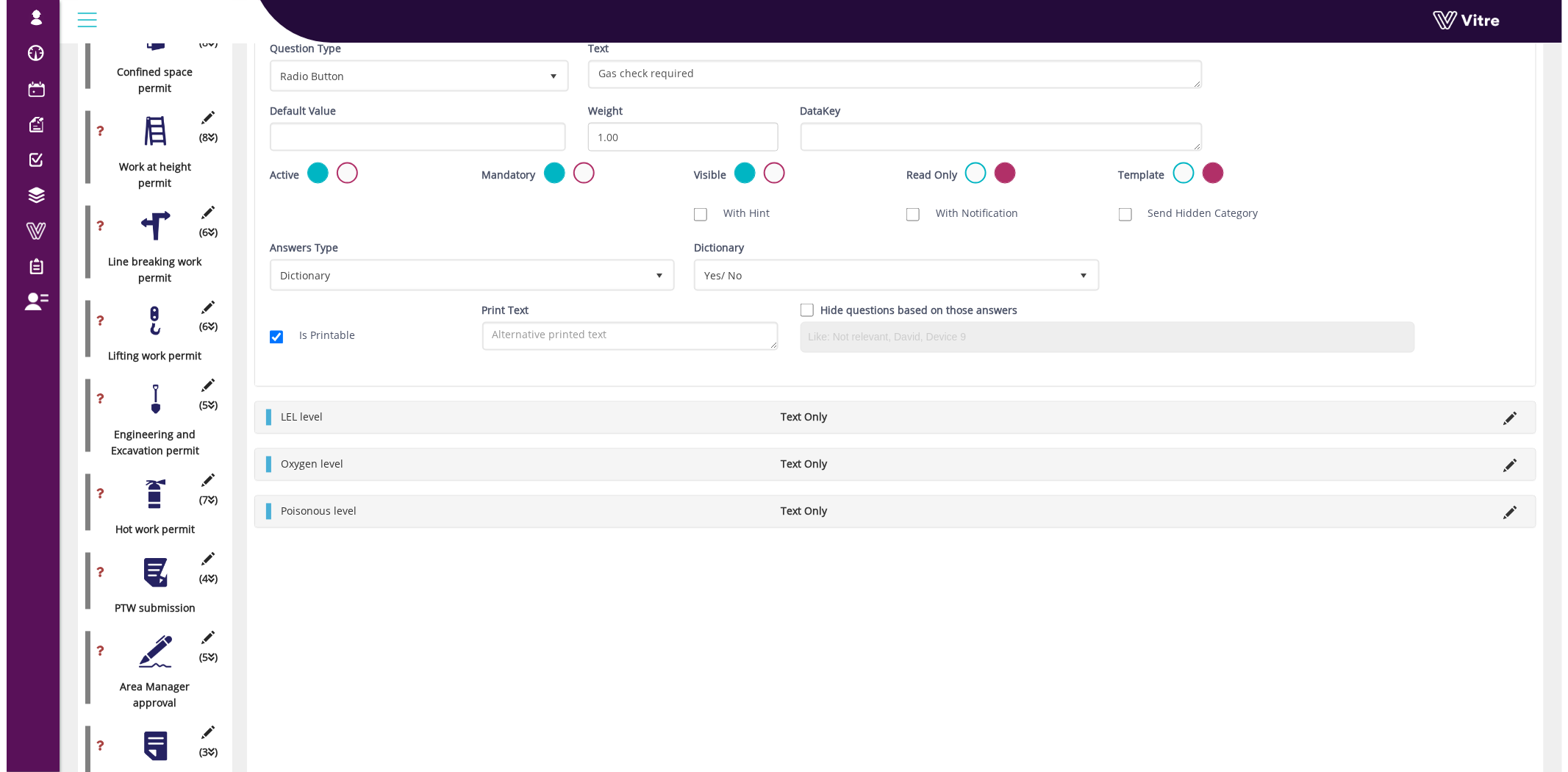
scroll to position [884, 0]
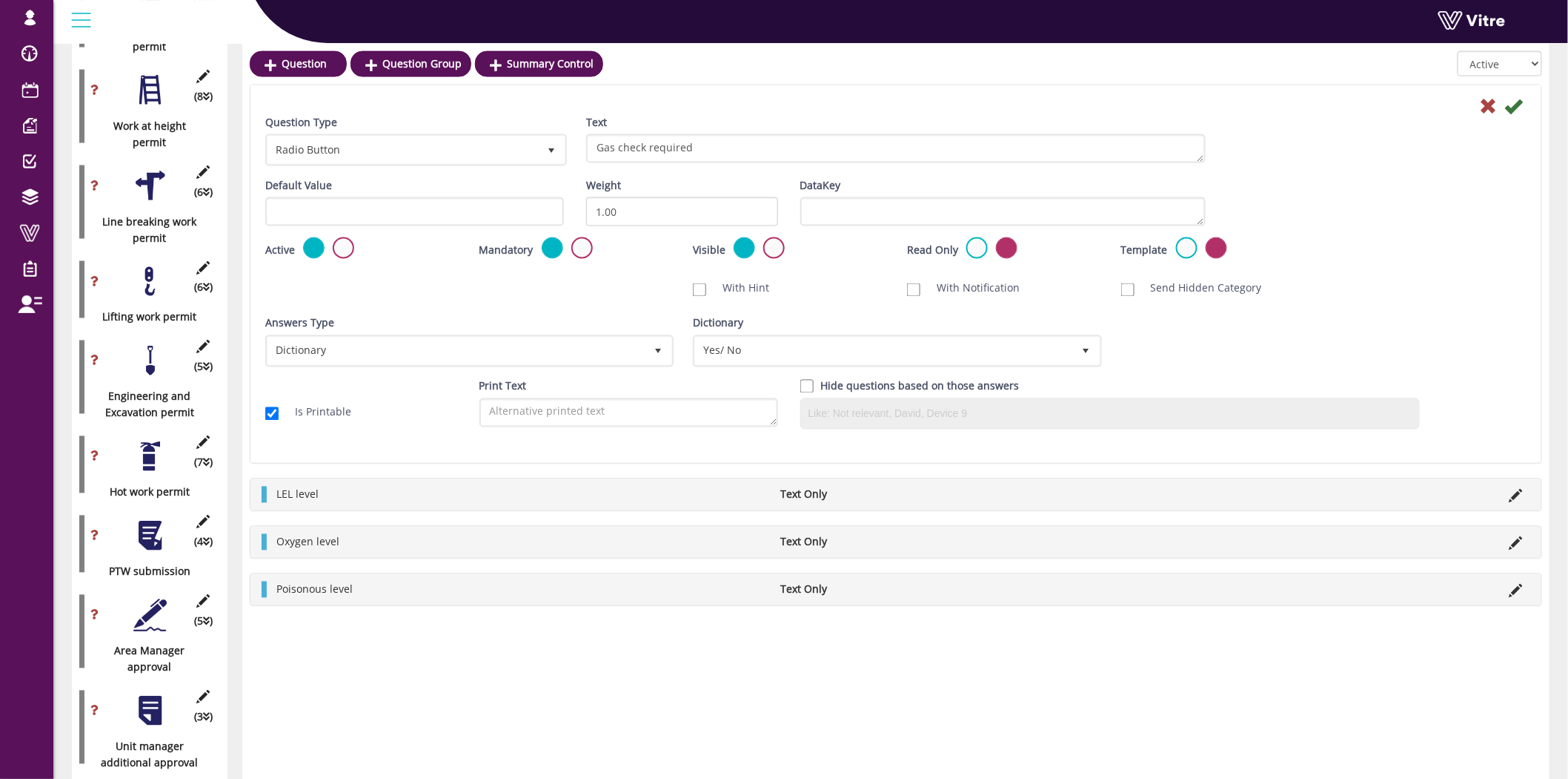
click at [149, 531] on div at bounding box center [150, 535] width 34 height 34
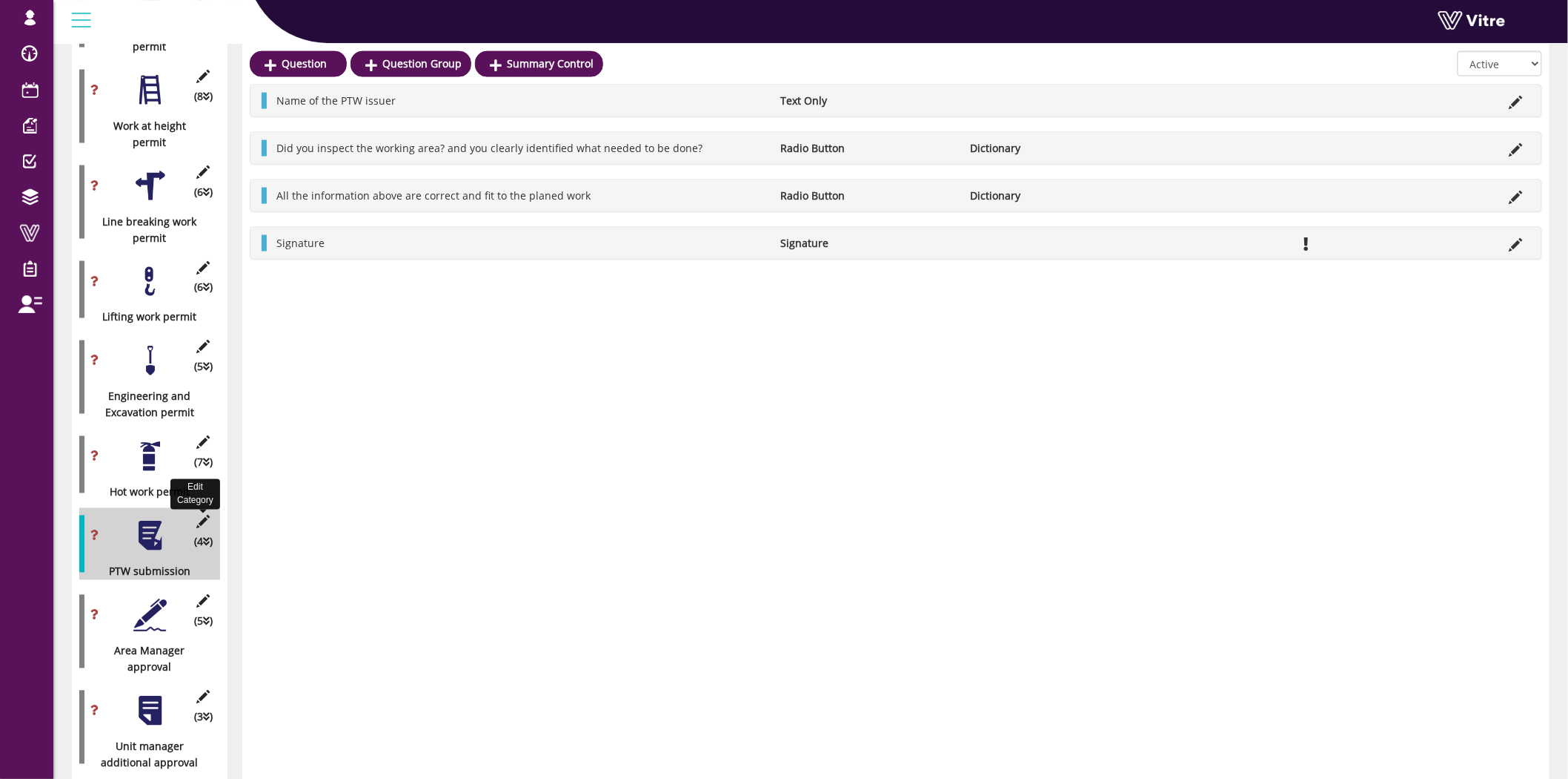
click at [205, 515] on icon at bounding box center [203, 522] width 19 height 13
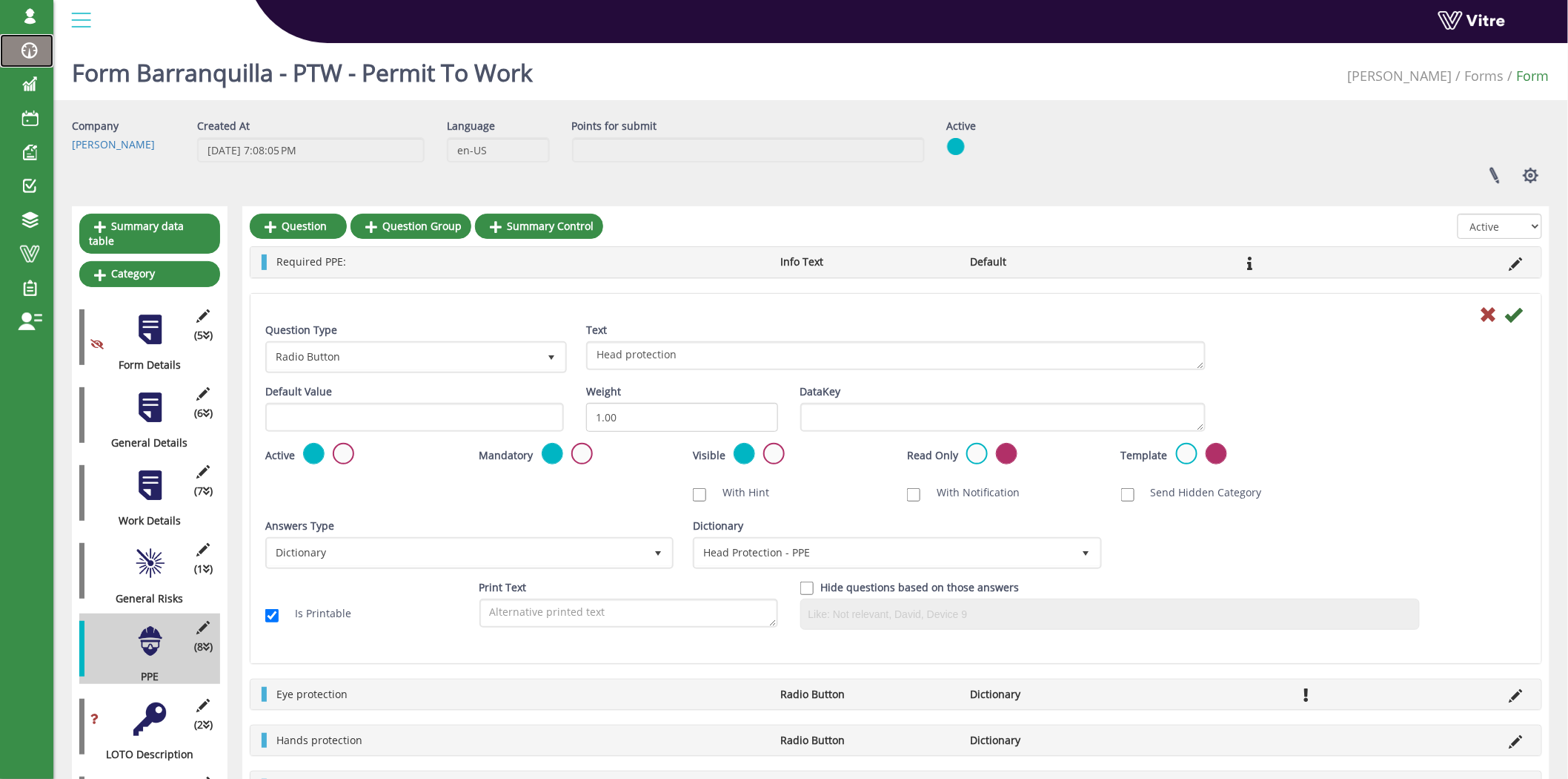
click at [28, 48] on span at bounding box center [30, 51] width 37 height 18
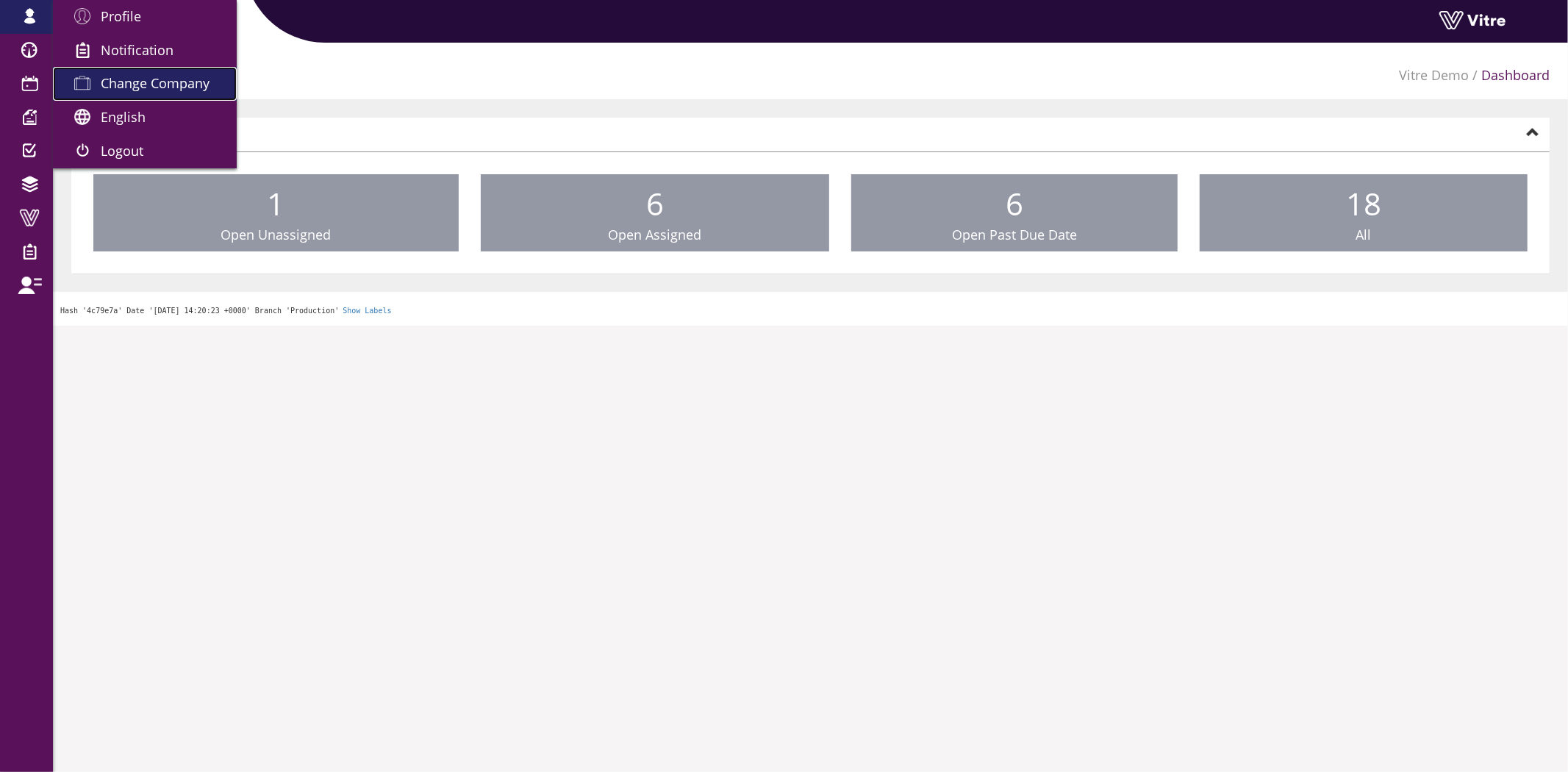
click at [111, 90] on span "Change Company" at bounding box center [155, 83] width 109 height 18
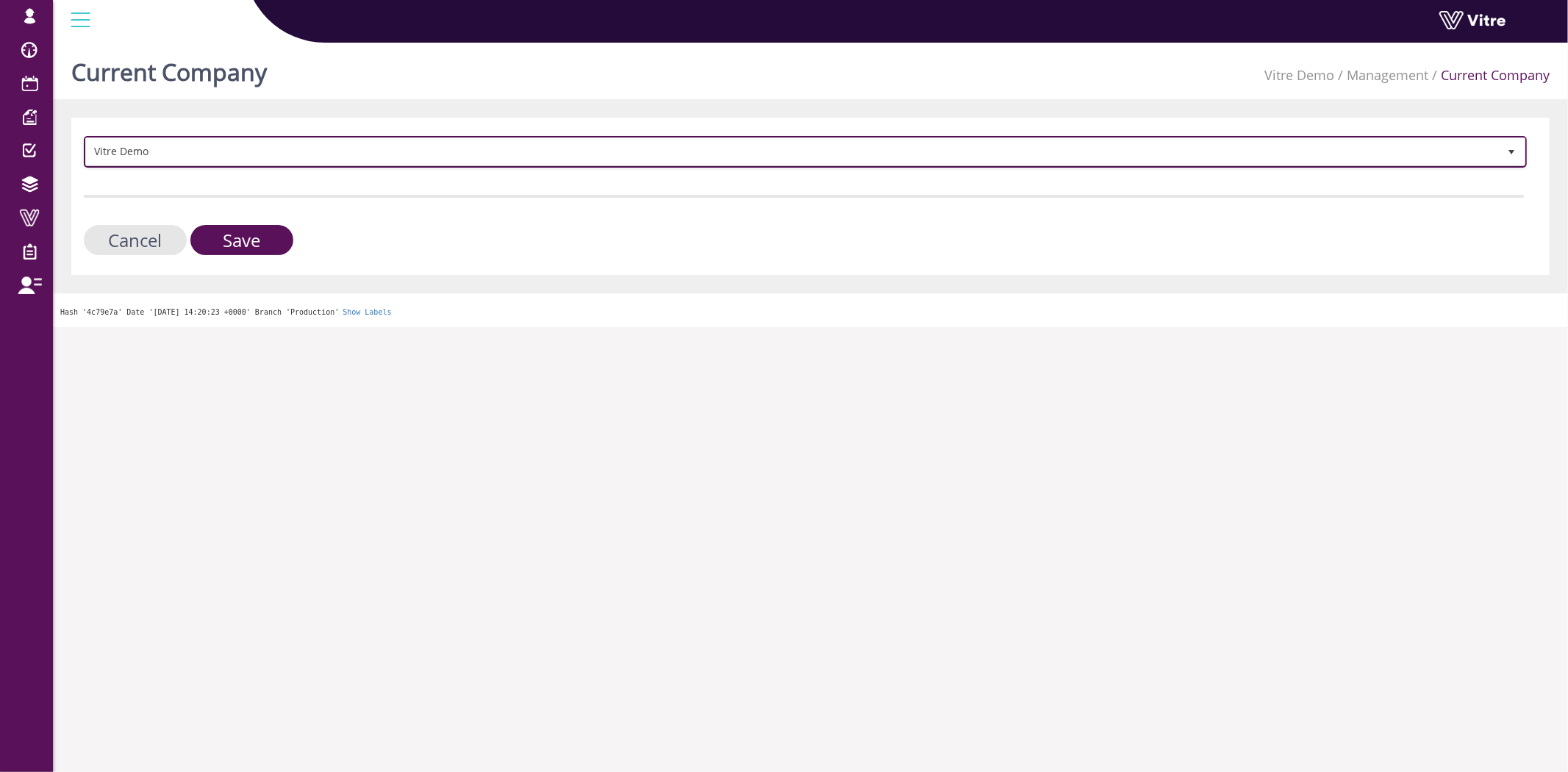
click at [180, 158] on span "Vitre Demo" at bounding box center [792, 151] width 1412 height 27
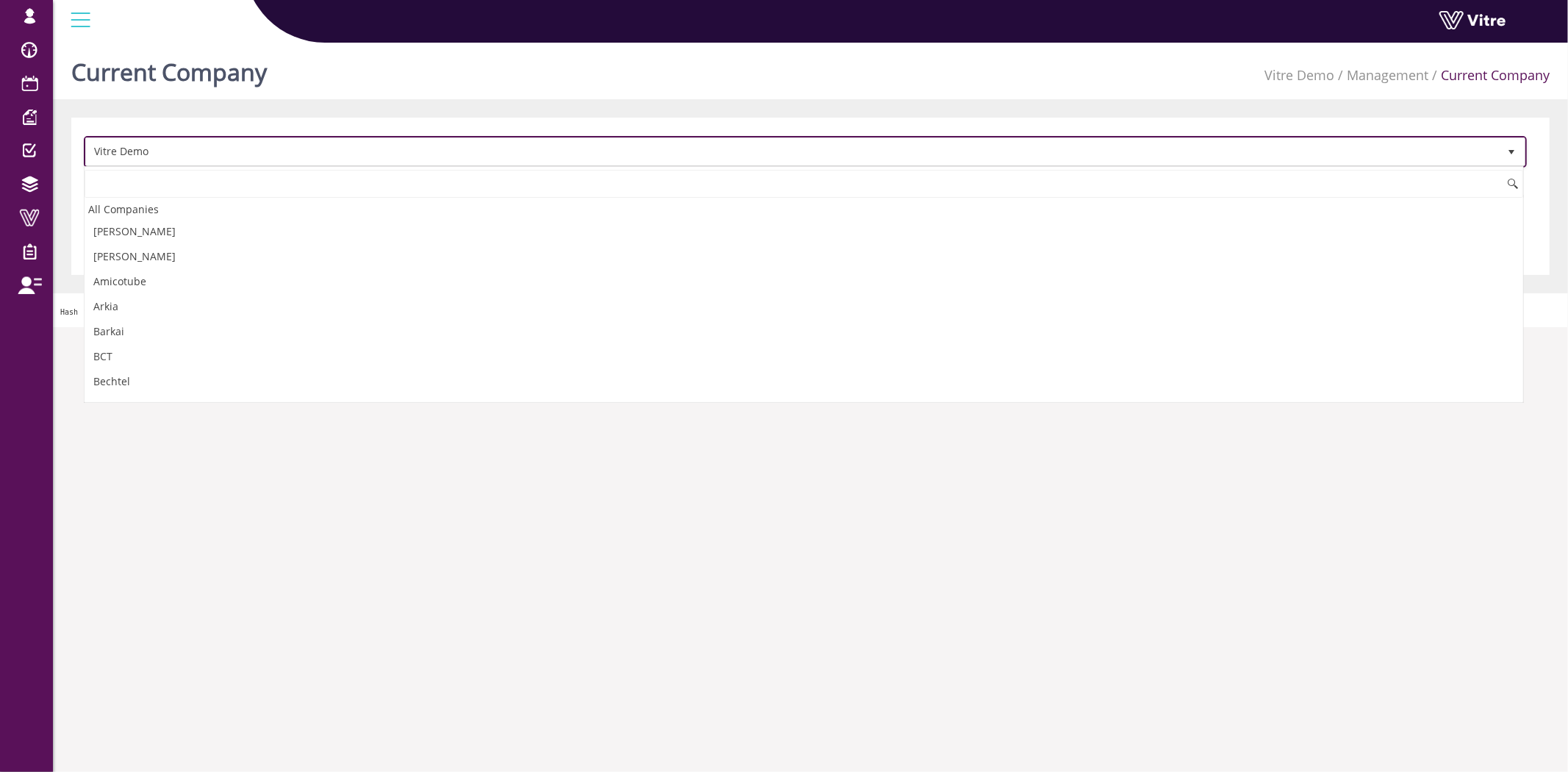
scroll to position [2006, 0]
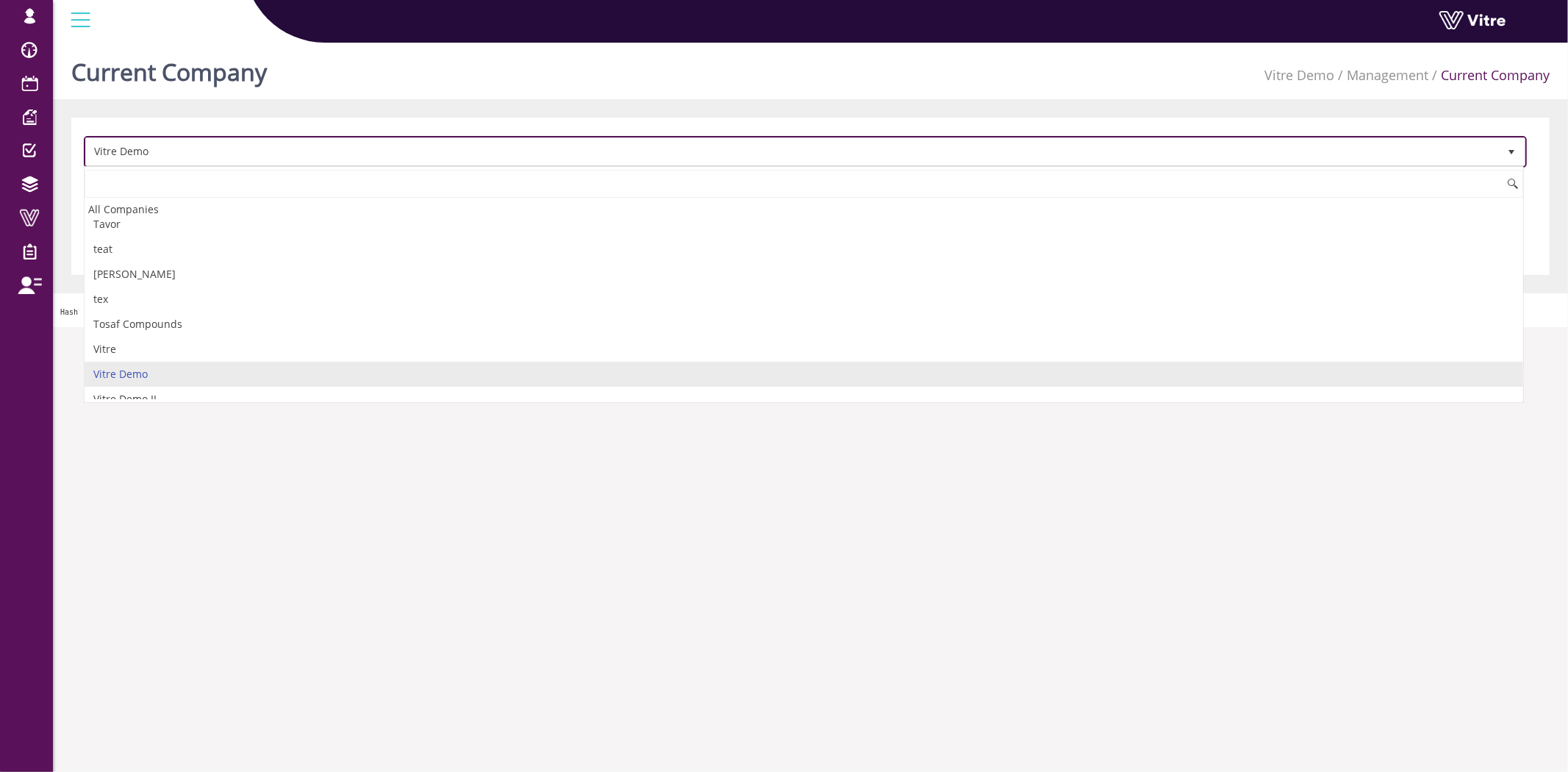
click at [180, 158] on span "Vitre Demo" at bounding box center [792, 151] width 1412 height 27
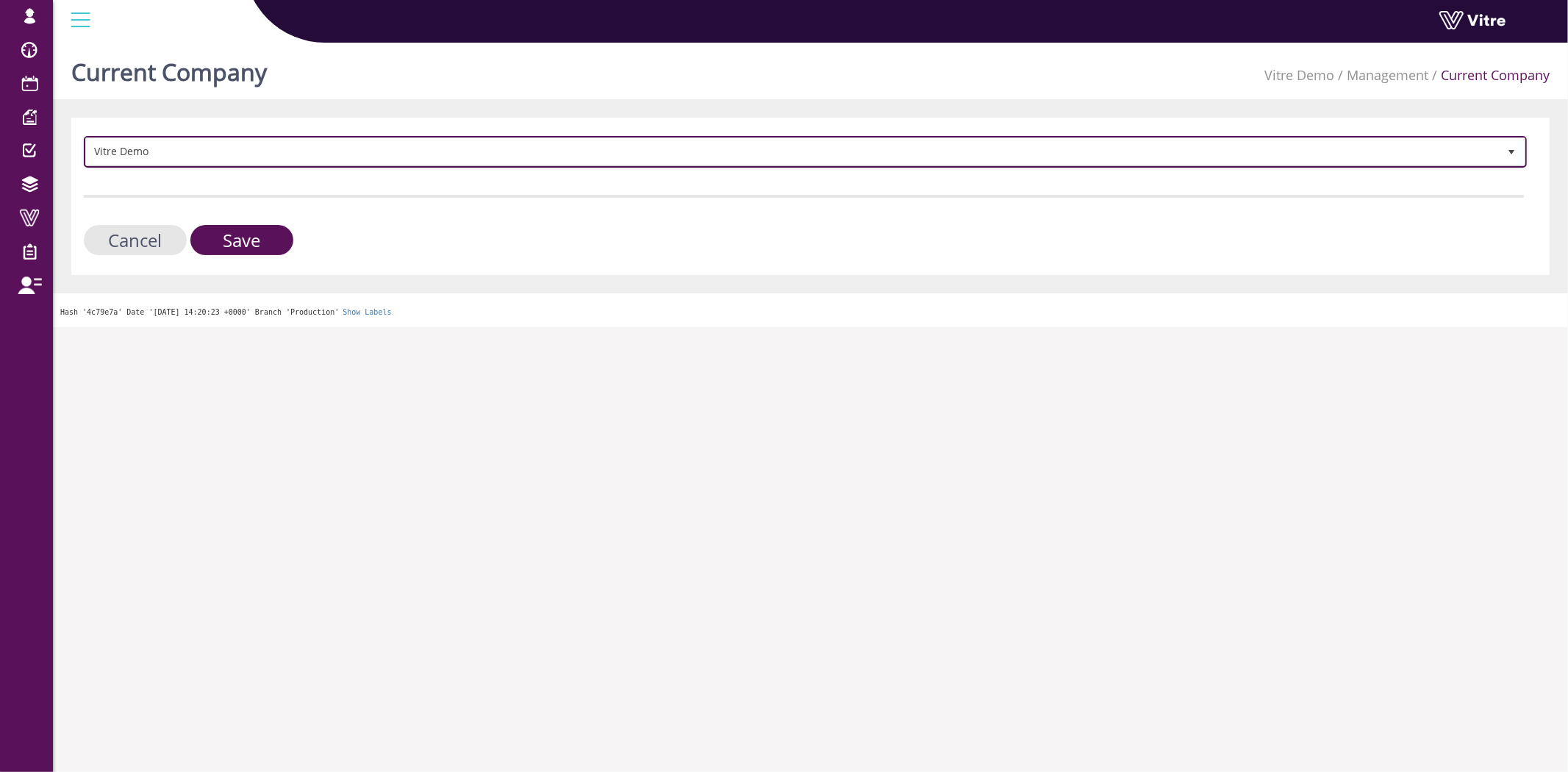
click at [181, 150] on span "Vitre Demo" at bounding box center [792, 151] width 1412 height 27
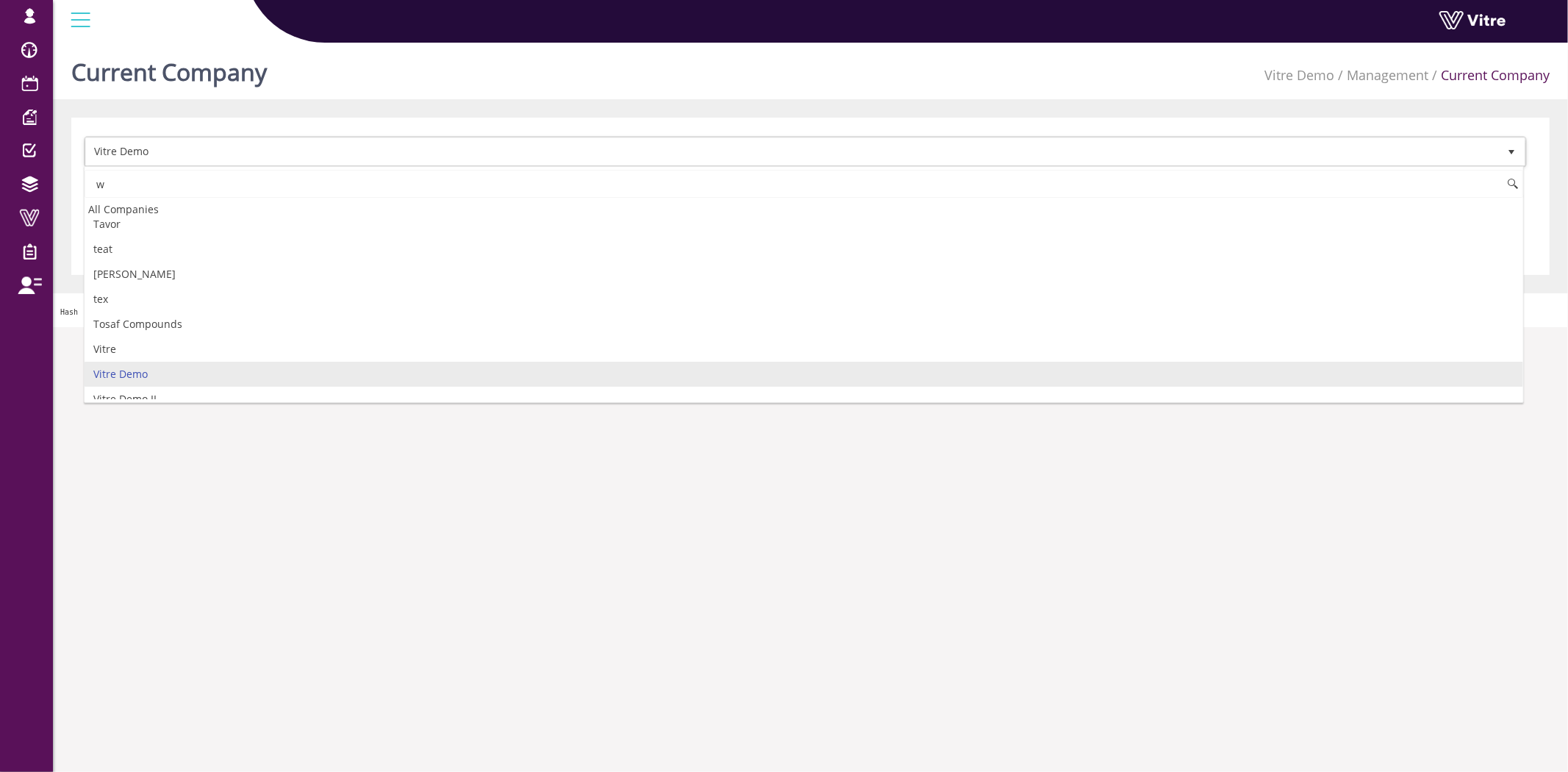
scroll to position [0, 0]
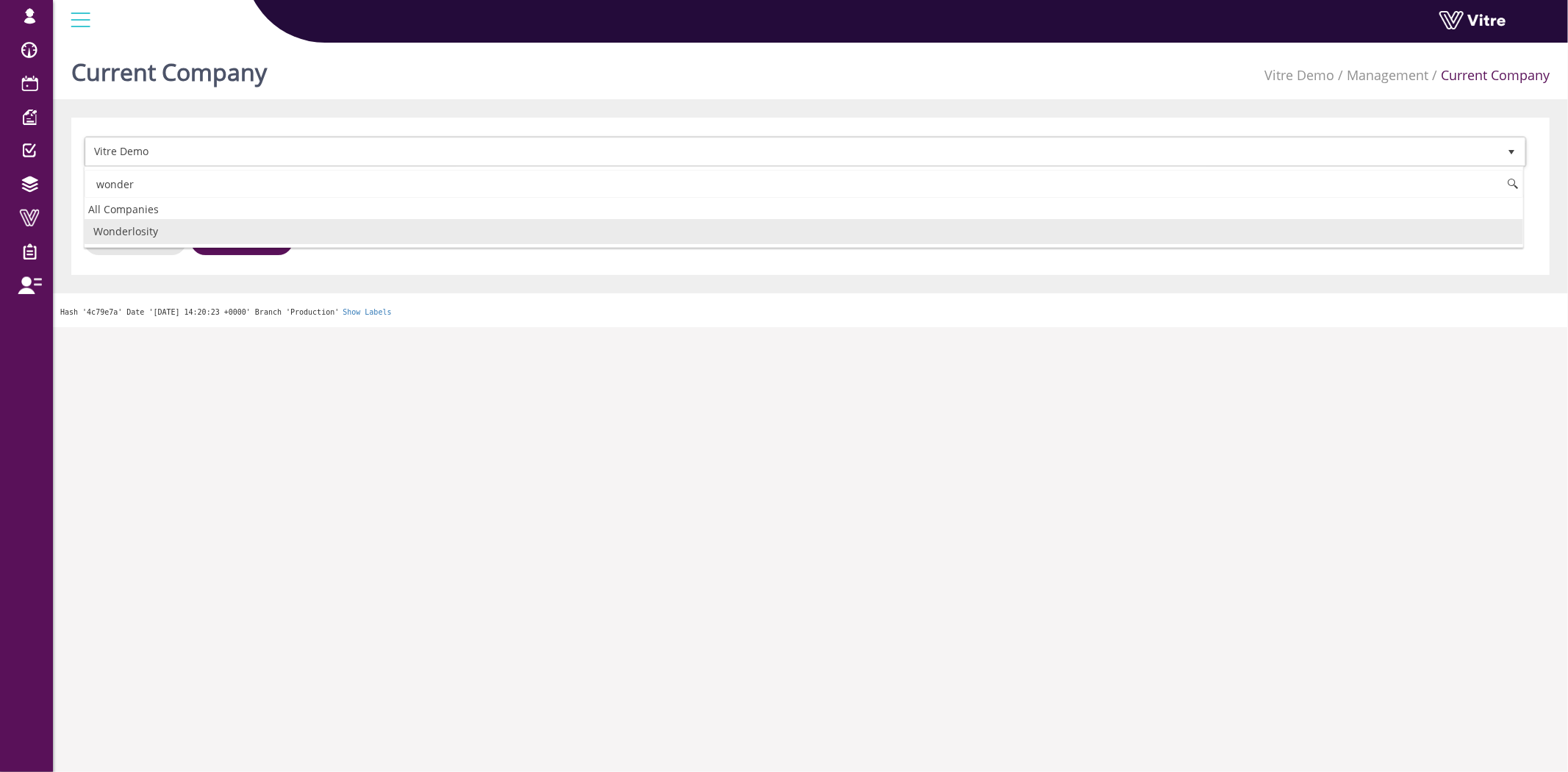
click at [147, 237] on li "Wonderlosity" at bounding box center [804, 231] width 1439 height 25
type input "wonder"
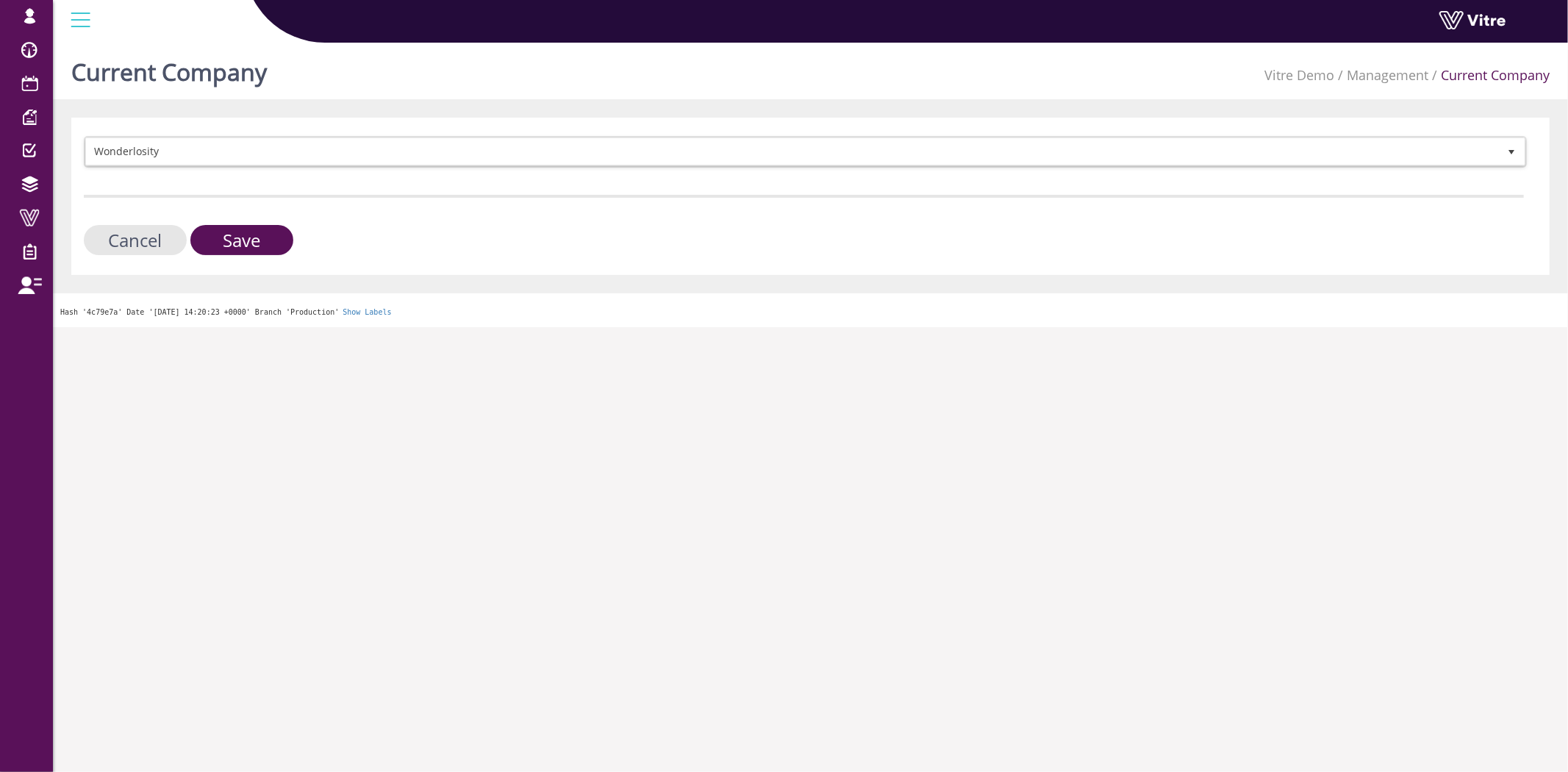
click at [255, 219] on form "Wonderlosity 407 Cancel Save" at bounding box center [804, 195] width 1440 height 119
click at [251, 251] on input "Save" at bounding box center [241, 240] width 103 height 30
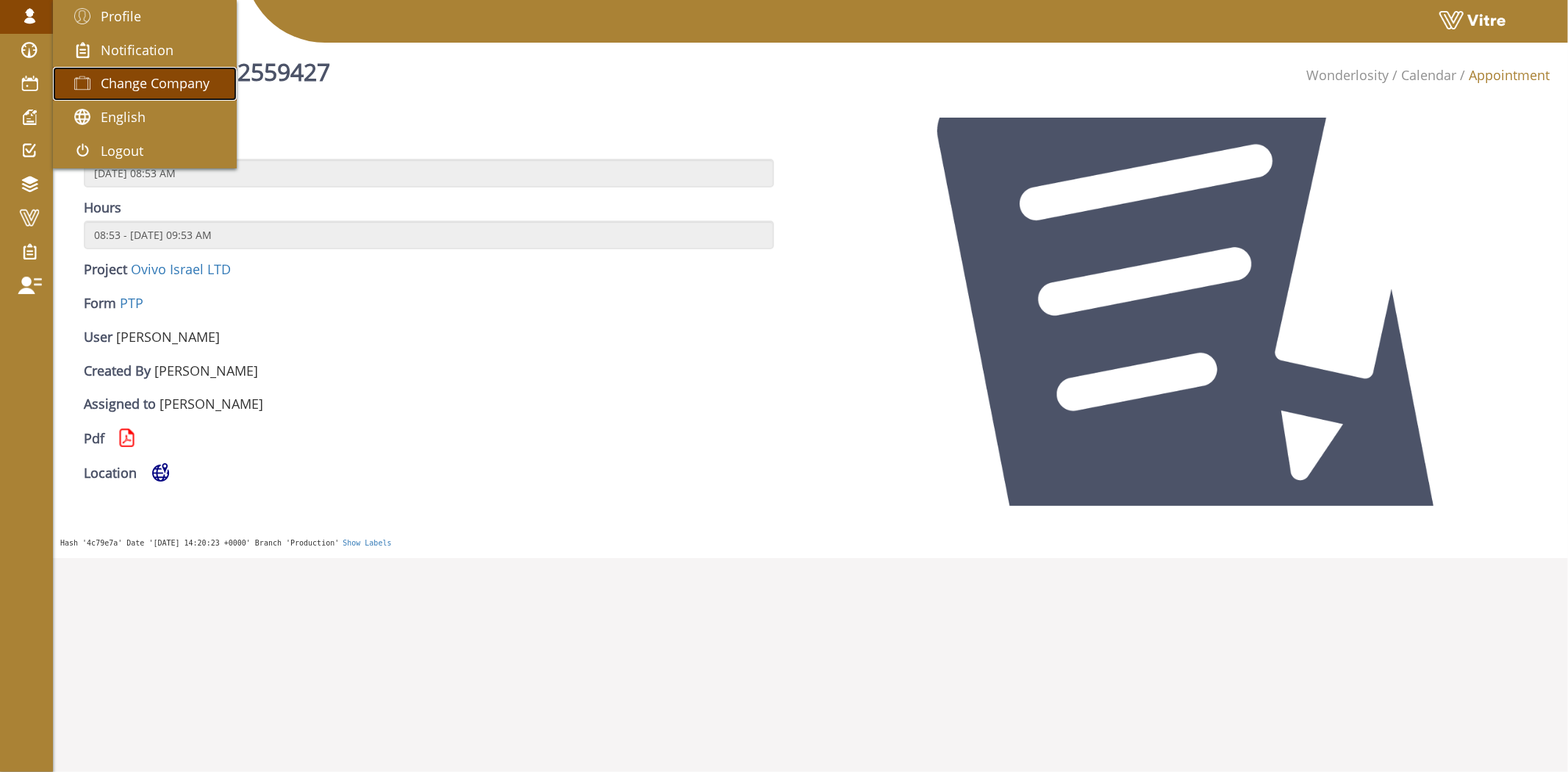
click at [97, 76] on span at bounding box center [82, 83] width 37 height 18
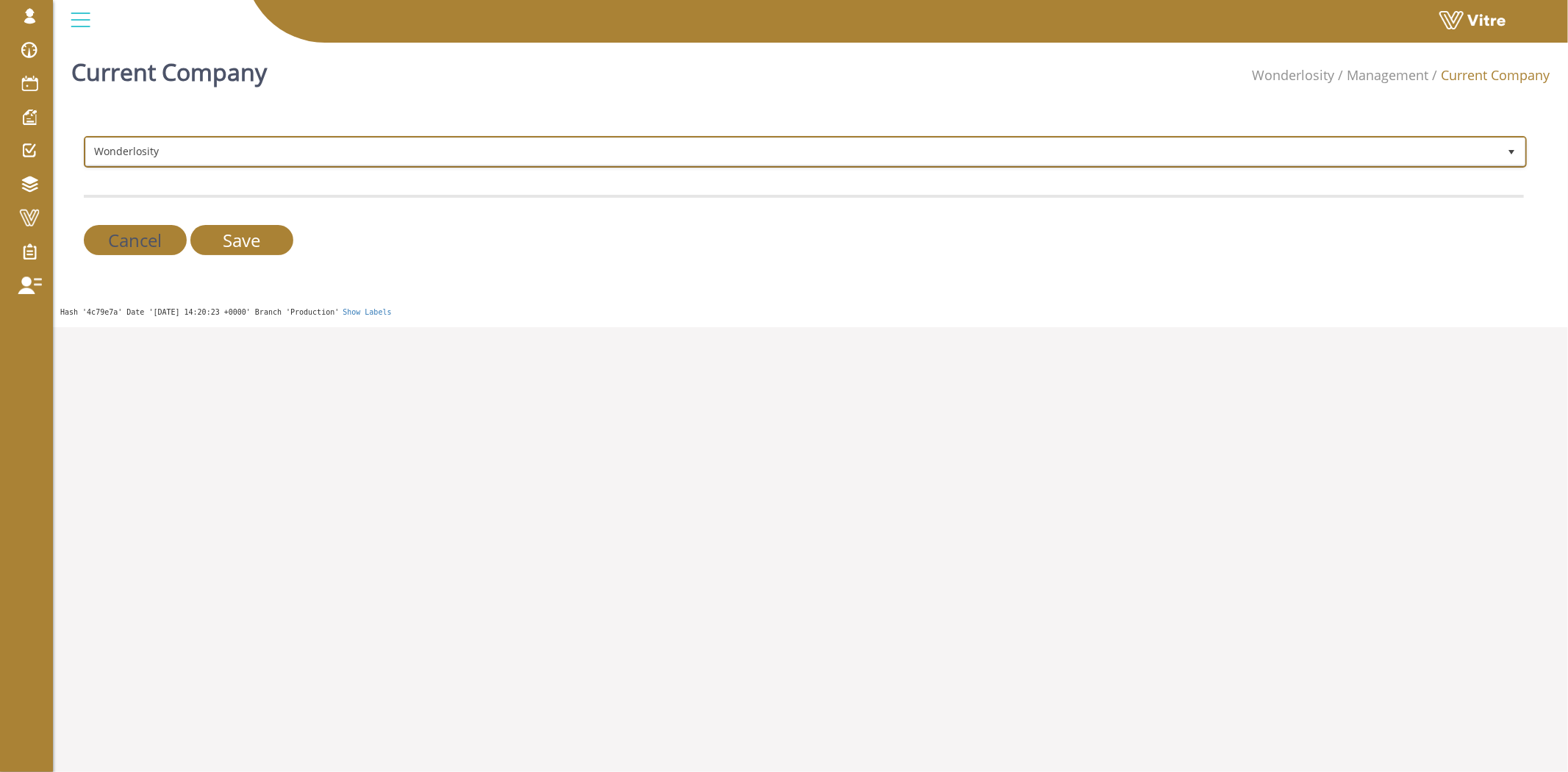
click at [162, 149] on span "Wonderlosity" at bounding box center [792, 151] width 1412 height 27
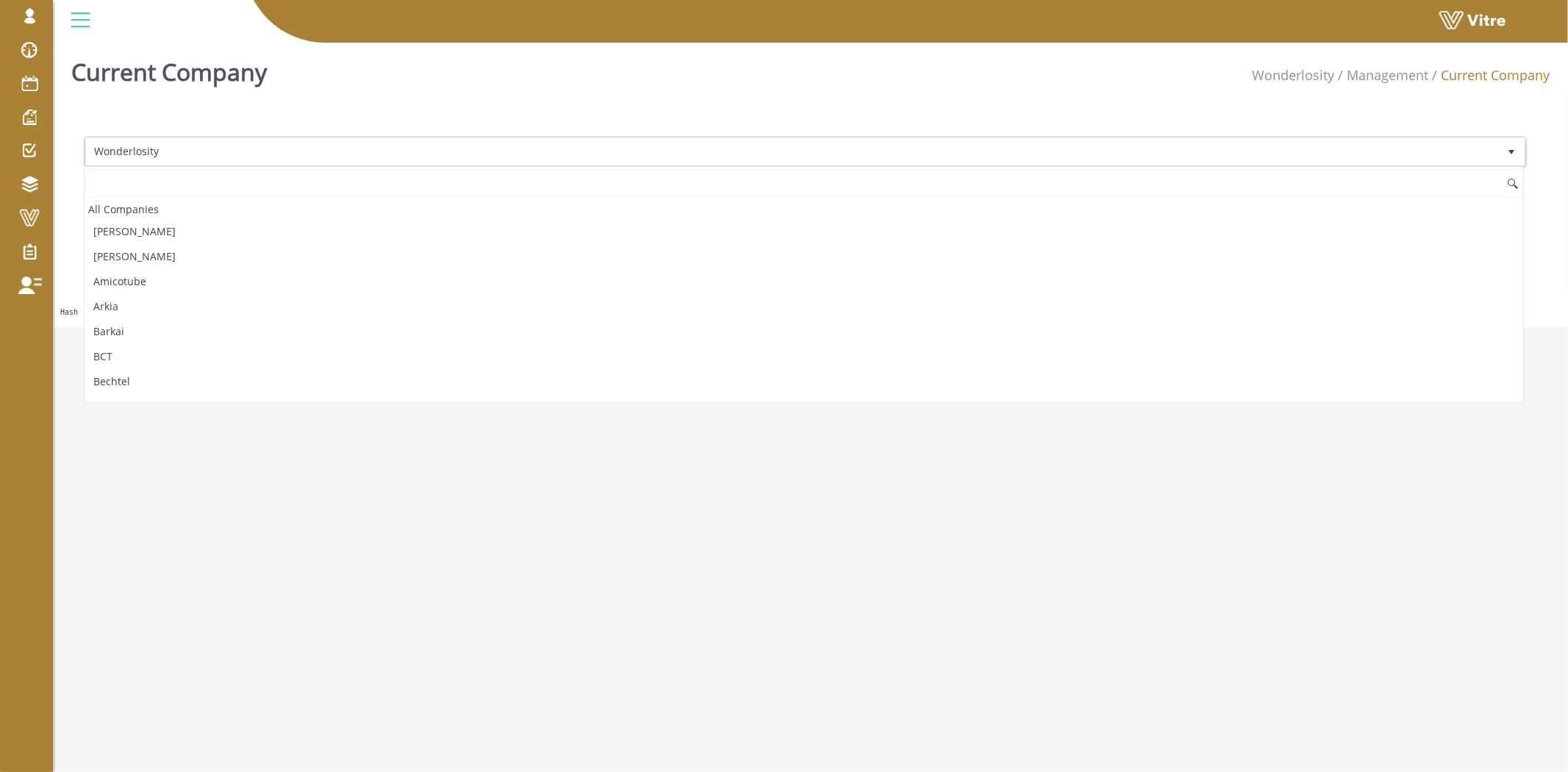
scroll to position [2106, 0]
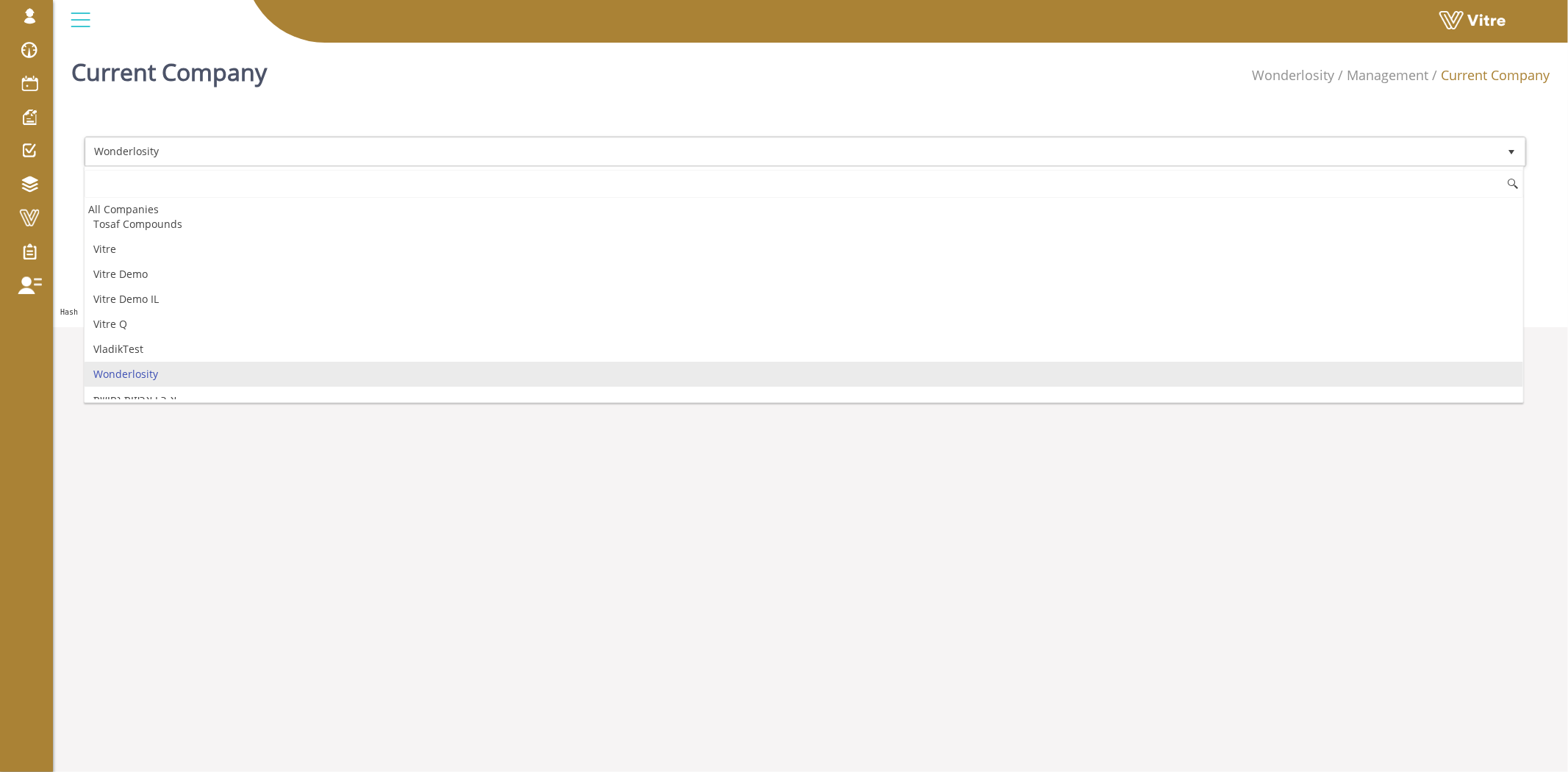
type input "'"
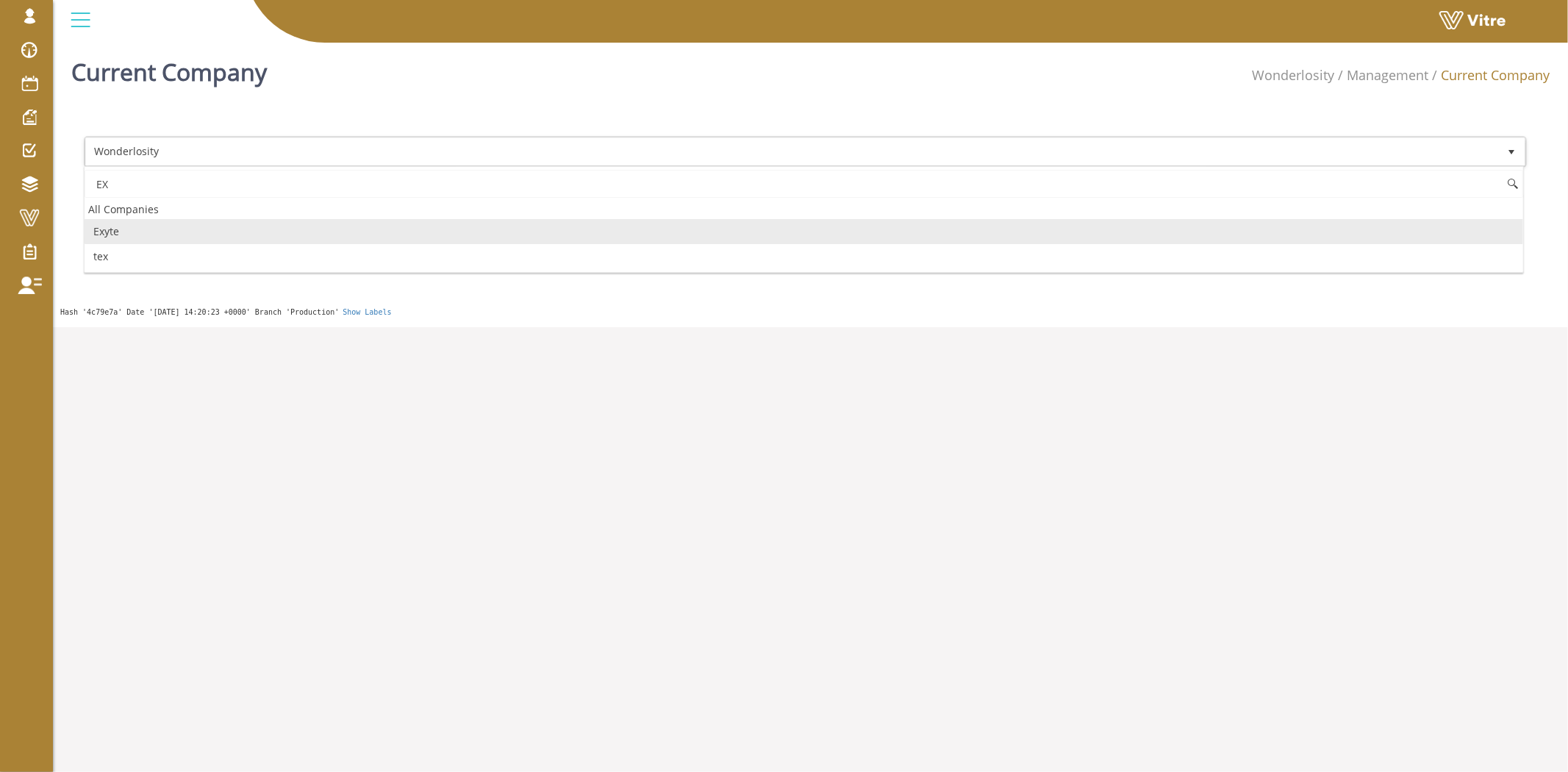
click at [158, 234] on li "Exyte" at bounding box center [804, 231] width 1439 height 25
type input "EX"
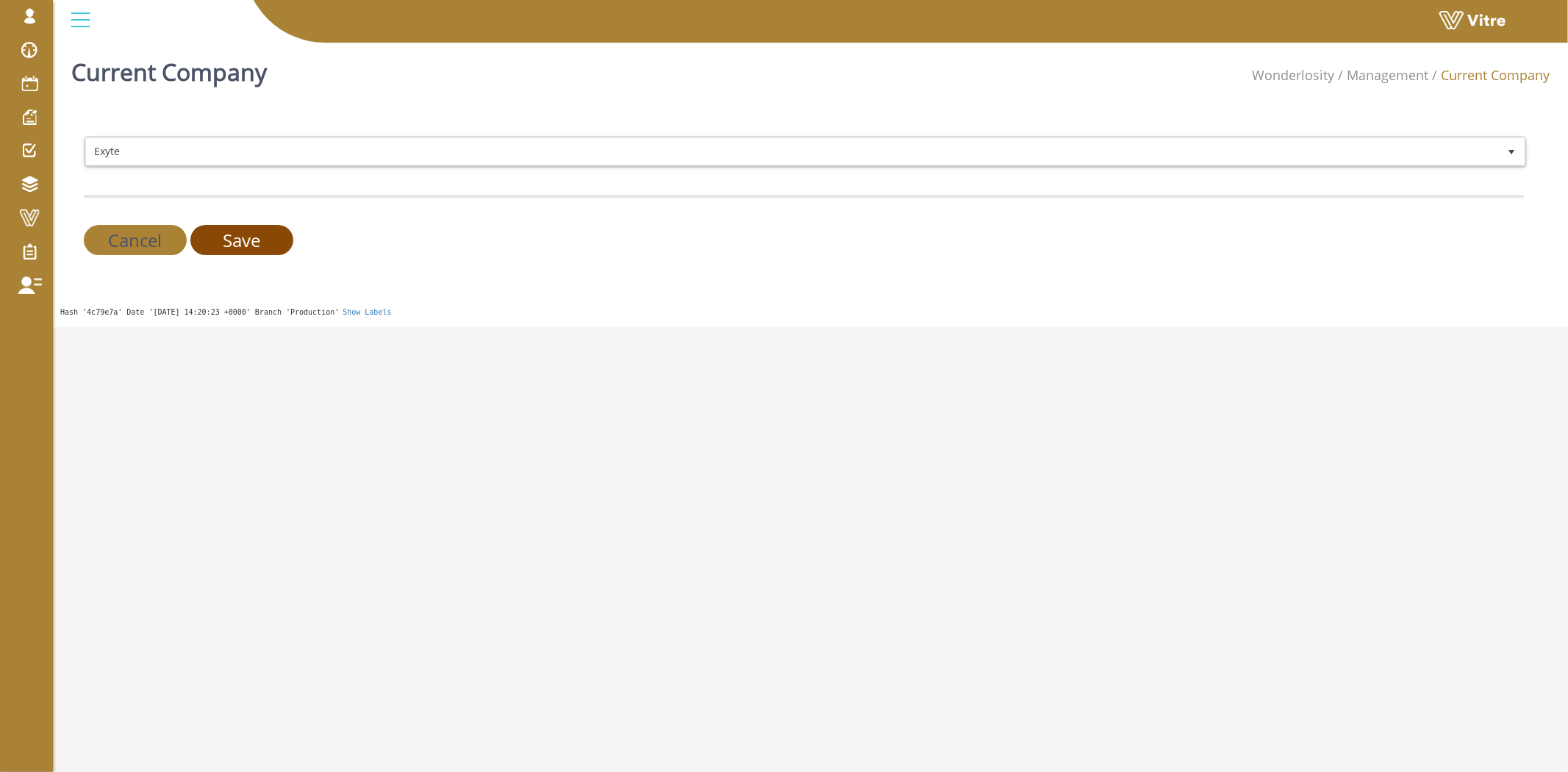
click at [276, 243] on input "Save" at bounding box center [241, 240] width 103 height 30
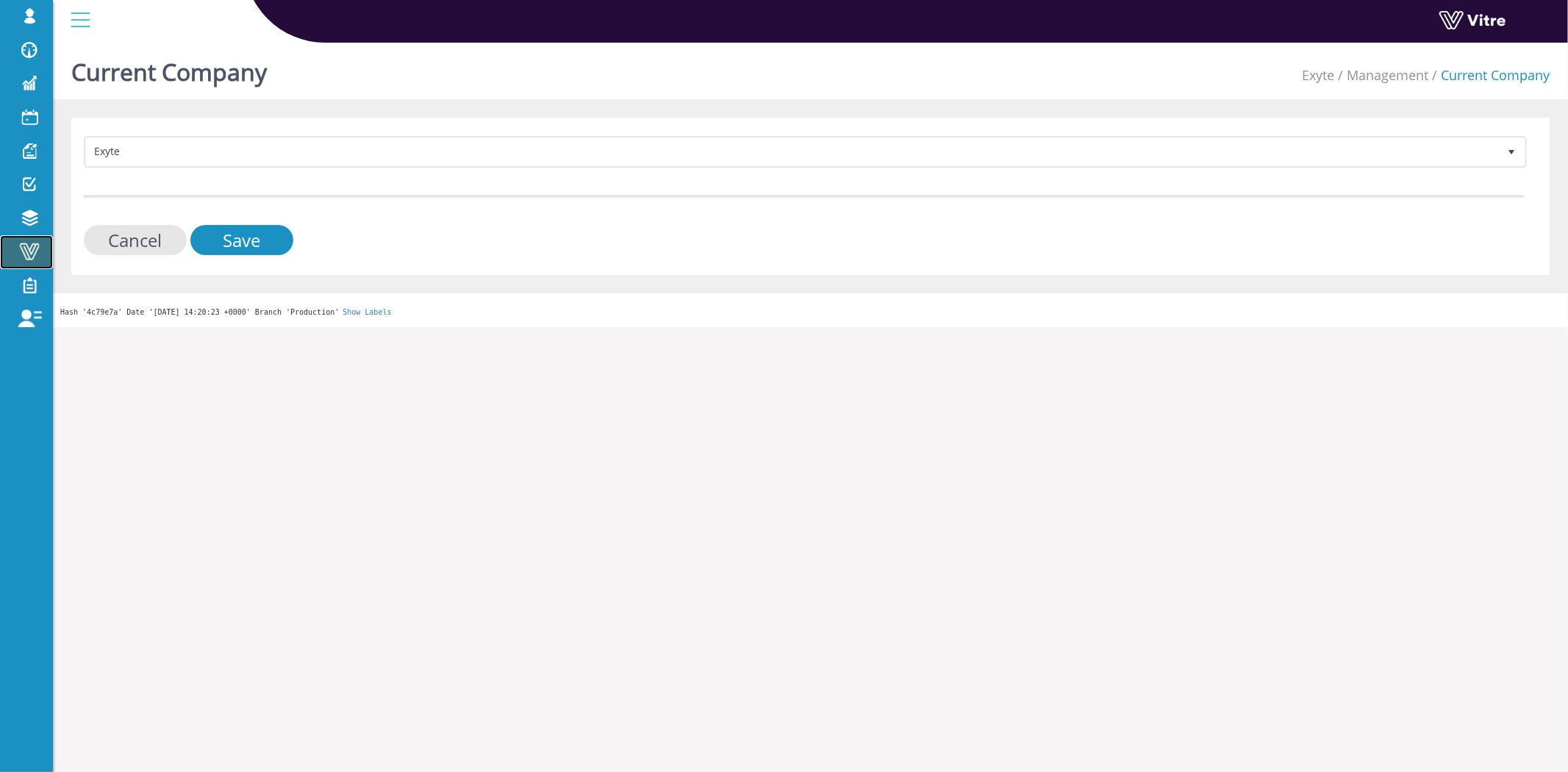
click at [34, 242] on span at bounding box center [29, 251] width 37 height 18
click at [258, 240] on input "Save" at bounding box center [241, 240] width 103 height 30
